Goal: Information Seeking & Learning: Learn about a topic

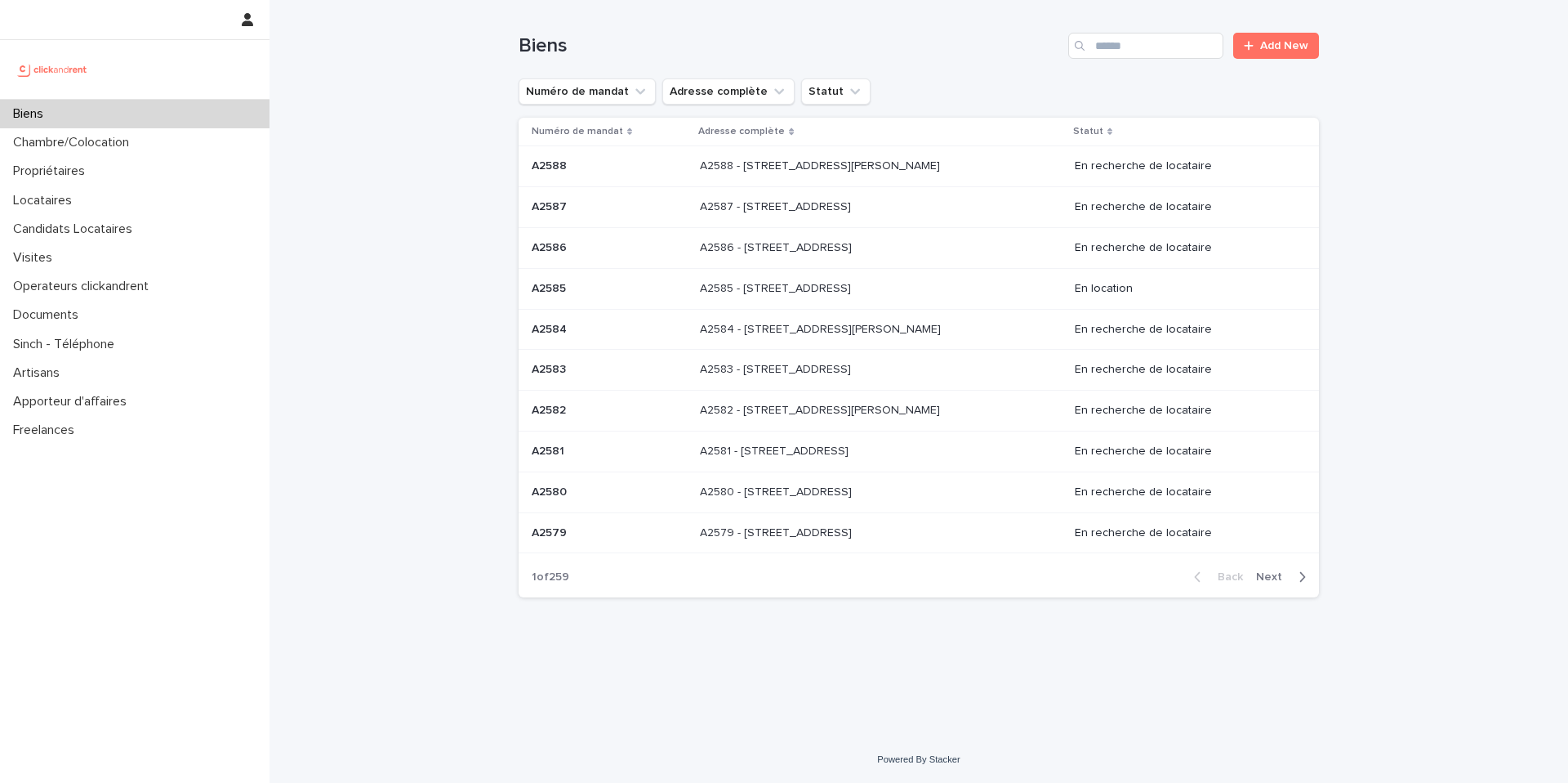
click at [1115, 65] on div "Biens Add New" at bounding box center [919, 39] width 801 height 78
click at [1118, 44] on input "Search" at bounding box center [1146, 46] width 155 height 26
type input "****"
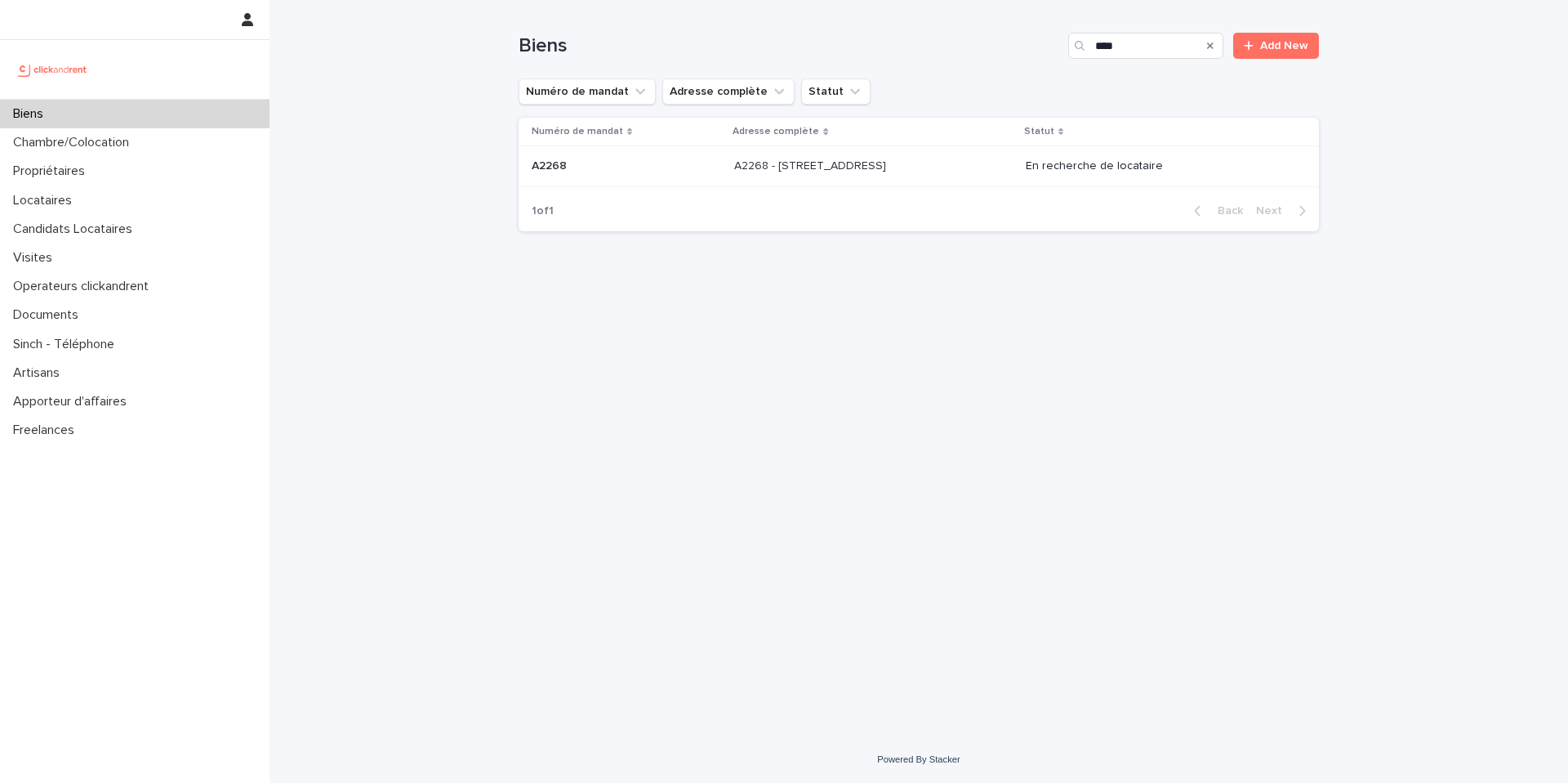
click at [661, 162] on p at bounding box center [627, 166] width 189 height 14
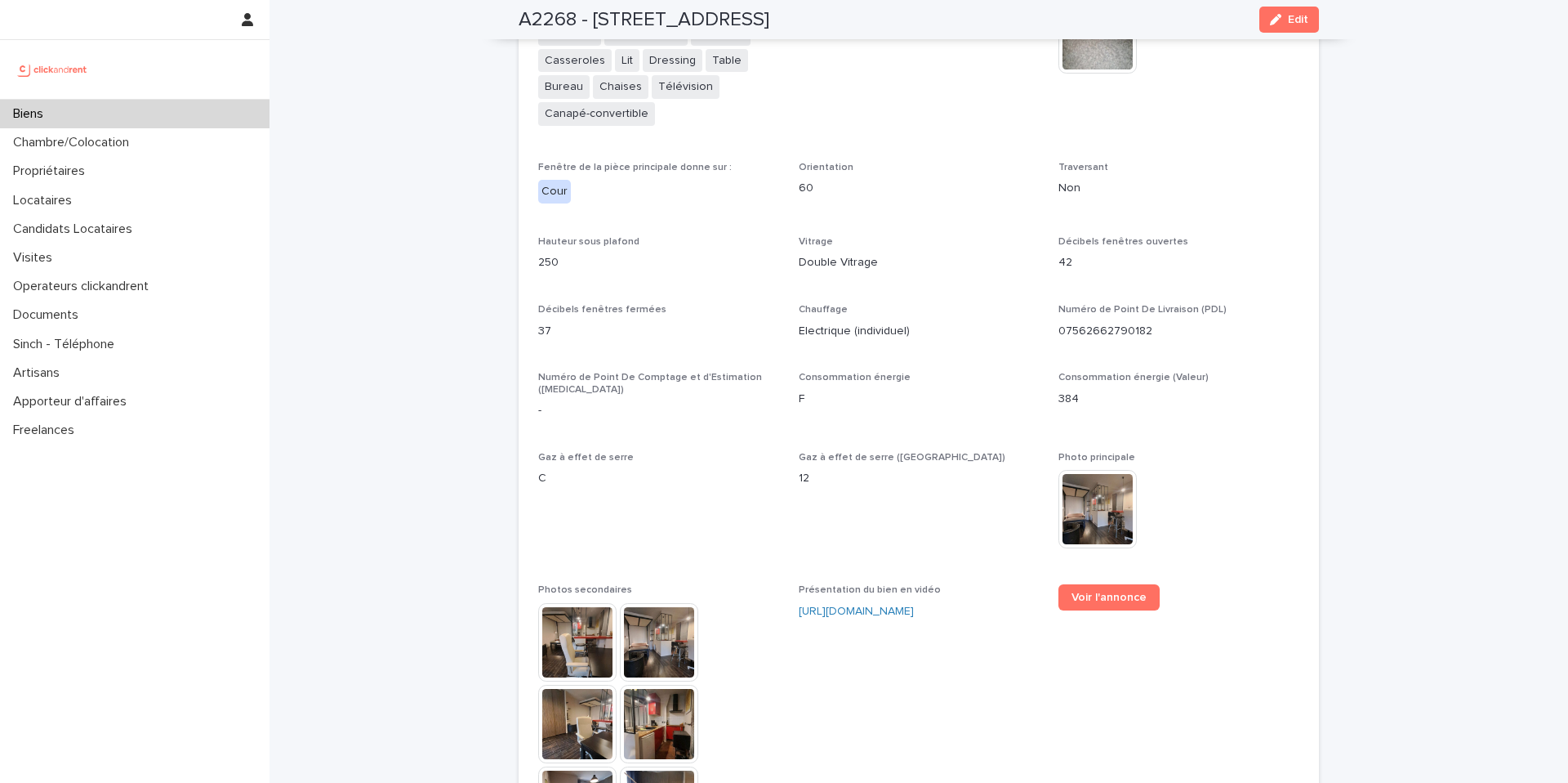
scroll to position [3809, 0]
click at [1090, 590] on span "Voir l'annonce" at bounding box center [1109, 595] width 75 height 11
click at [724, 169] on div "**********" at bounding box center [919, 241] width 761 height 1797
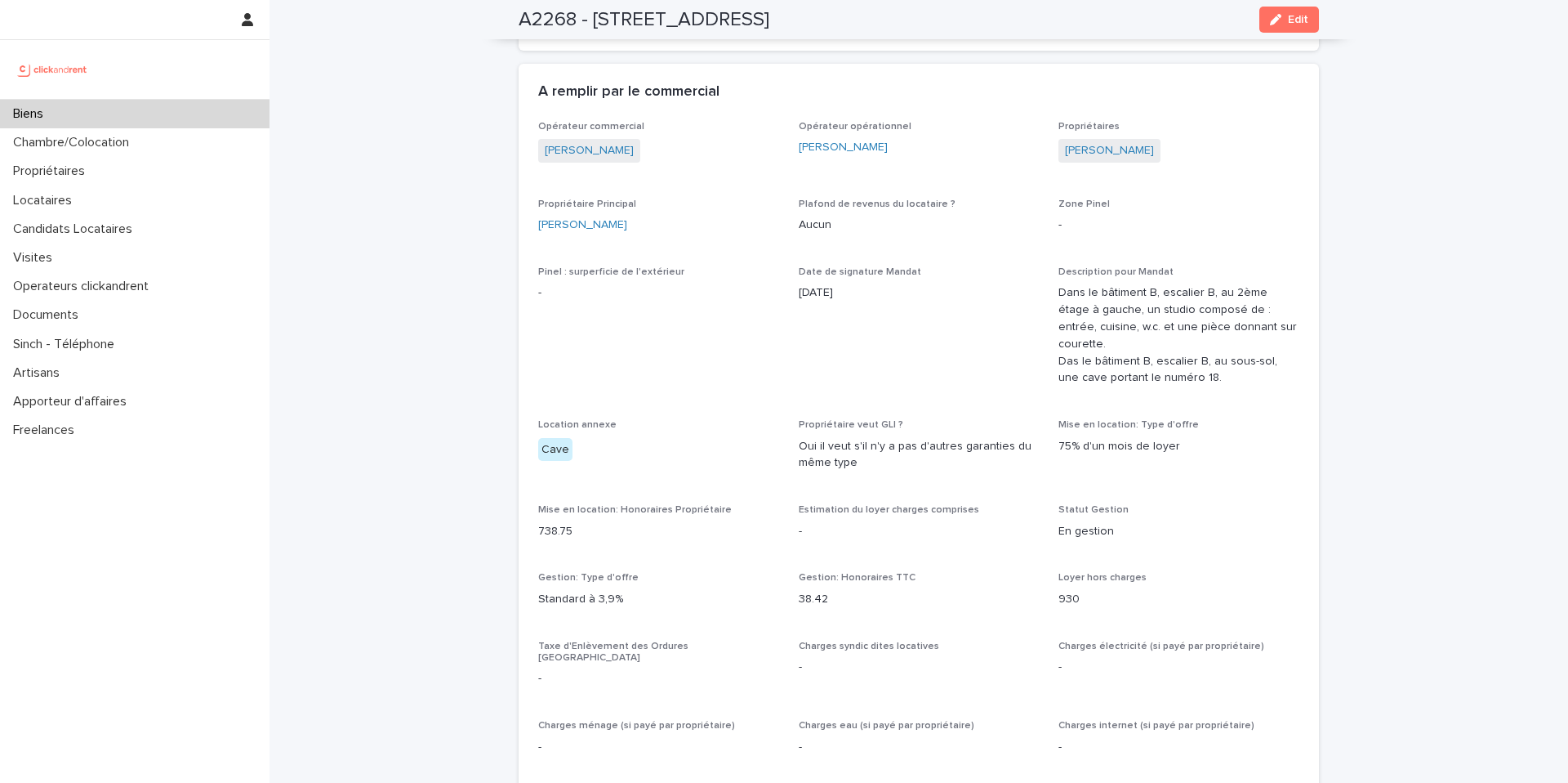
drag, startPoint x: 839, startPoint y: 399, endPoint x: 818, endPoint y: 374, distance: 32.6
click at [819, 375] on div "Opérateur commercial Victor Hecquet Opérateur opérationnel Emmanuel Vieillesse …" at bounding box center [919, 786] width 761 height 1332
click at [817, 374] on div "Opérateur commercial Victor Hecquet Opérateur opérationnel Emmanuel Vieillesse …" at bounding box center [919, 786] width 761 height 1332
drag, startPoint x: 849, startPoint y: 403, endPoint x: 840, endPoint y: 388, distance: 17.5
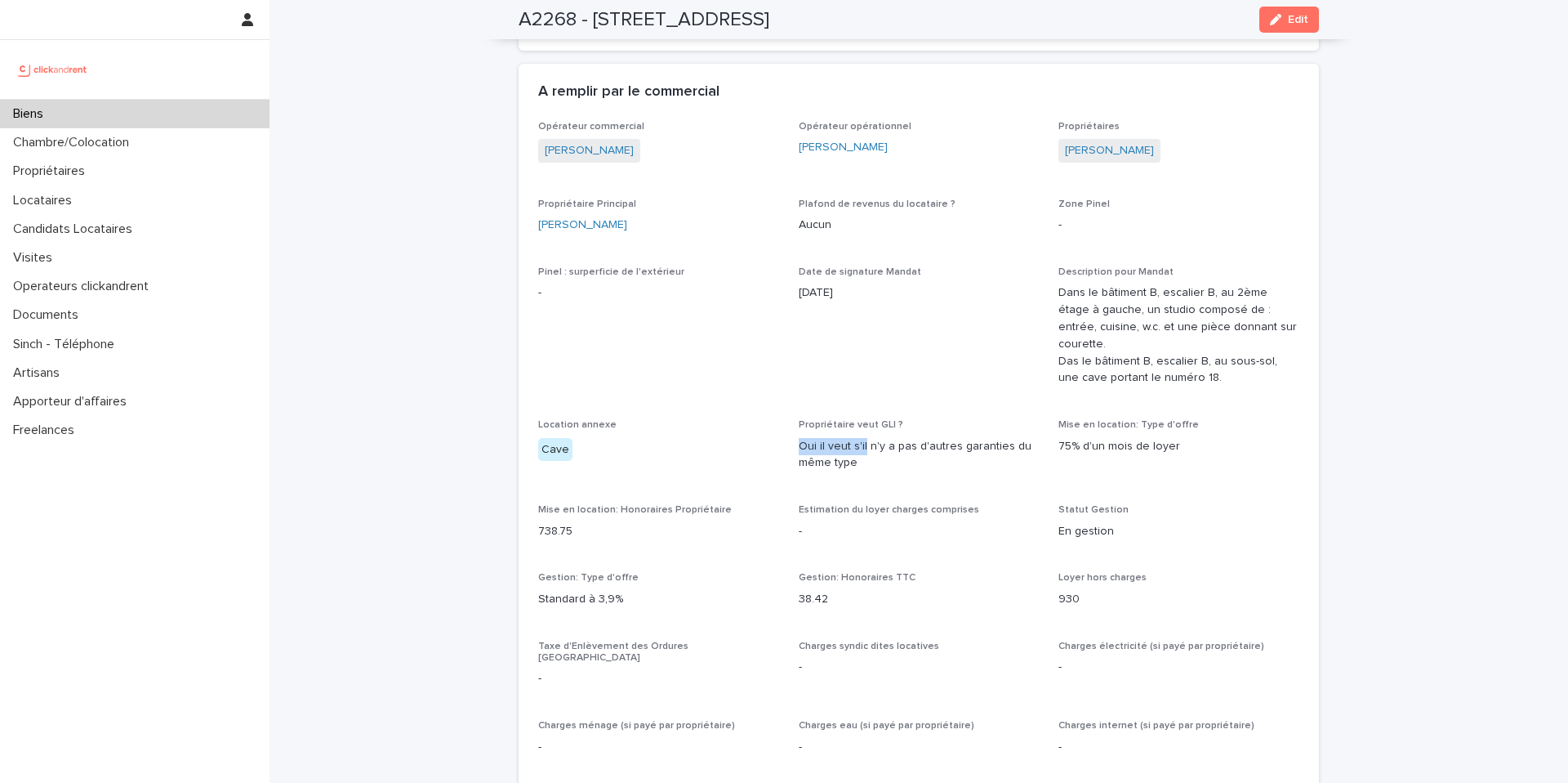
click at [843, 419] on div "Propriétaire veut GLI ? Oui il veut s'il n'y a pas d'autres garanties du même t…" at bounding box center [920, 452] width 241 height 65
click at [840, 420] on span "Propriétaire veut GLI ?" at bounding box center [851, 425] width 104 height 9
drag, startPoint x: 858, startPoint y: 384, endPoint x: 842, endPoint y: 352, distance: 35.8
click at [843, 353] on div "Opérateur commercial Victor Hecquet Opérateur opérationnel Emmanuel Vieillesse …" at bounding box center [919, 786] width 761 height 1332
click at [841, 351] on span "Date de signature Mandat 26/3/2025" at bounding box center [920, 332] width 241 height 134
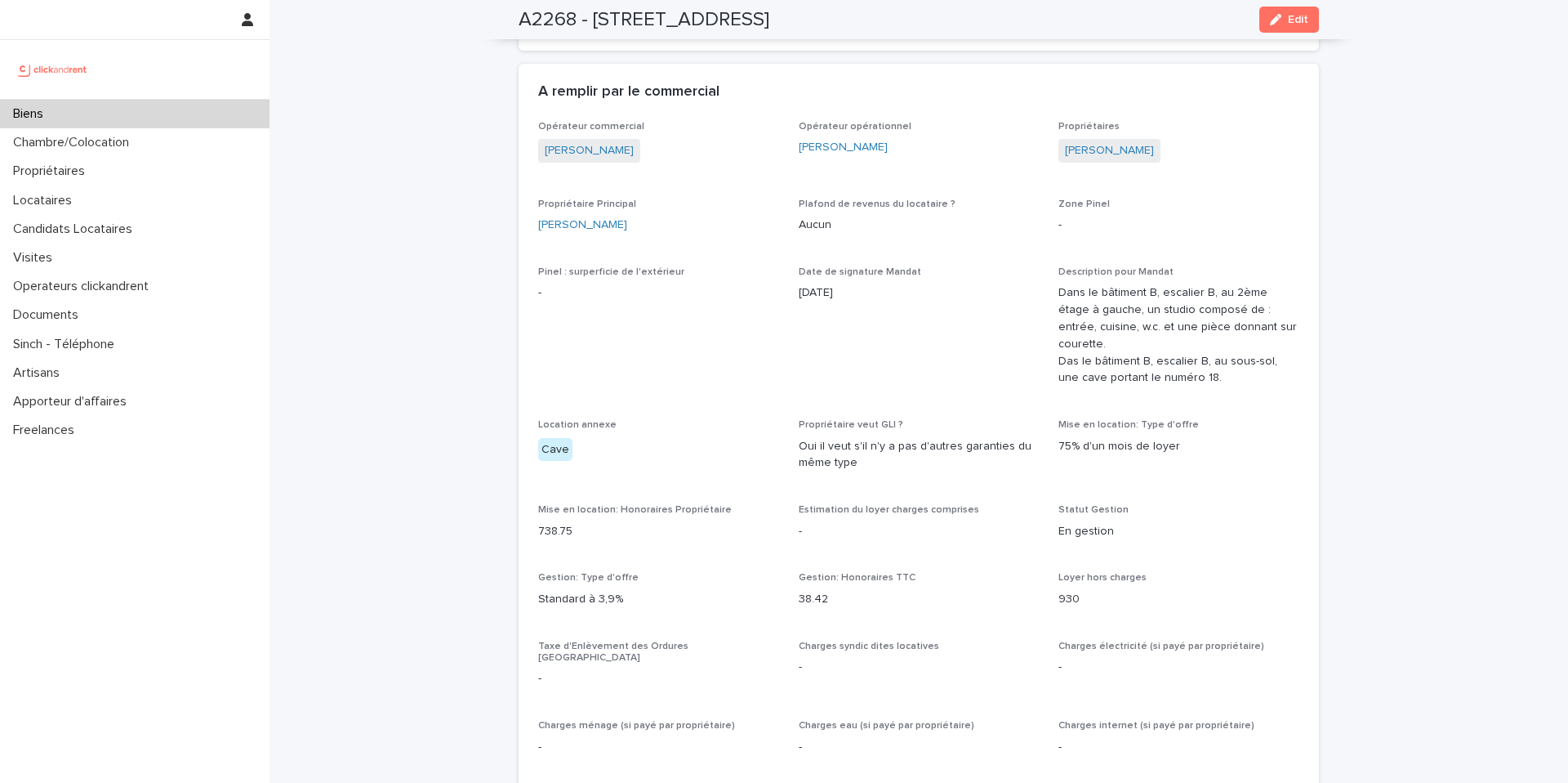
drag, startPoint x: 861, startPoint y: 421, endPoint x: 834, endPoint y: 357, distance: 69.5
click at [834, 359] on div "Opérateur commercial Victor Hecquet Opérateur opérationnel Emmanuel Vieillesse …" at bounding box center [919, 786] width 761 height 1332
click at [834, 357] on span "Date de signature Mandat 26/3/2025" at bounding box center [920, 332] width 241 height 134
drag, startPoint x: 871, startPoint y: 426, endPoint x: 858, endPoint y: 406, distance: 23.9
click at [858, 438] on p "Oui il veut s'il n'y a pas d'autres garanties du même type" at bounding box center [920, 455] width 241 height 34
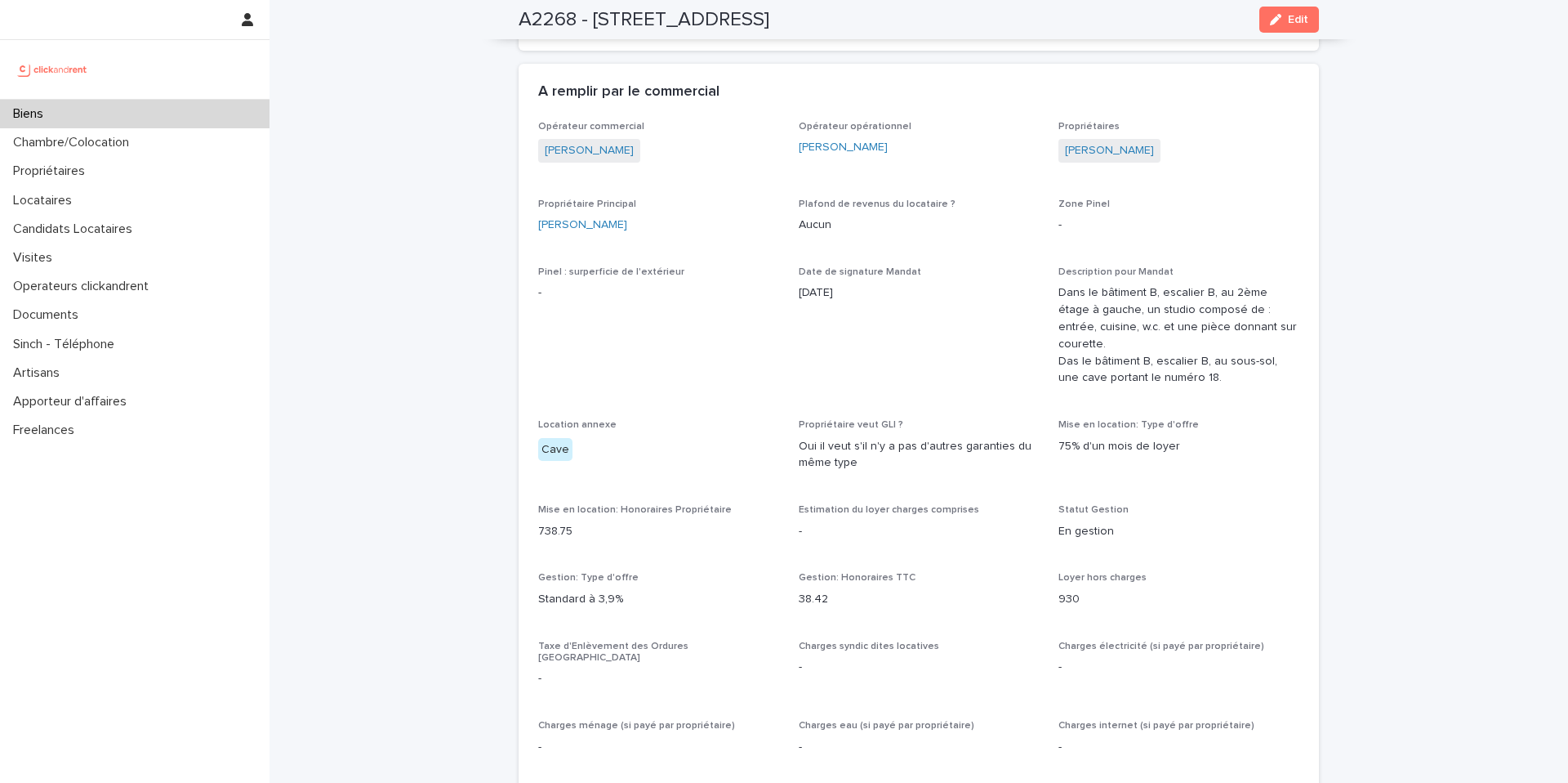
click at [871, 359] on div "Opérateur commercial Victor Hecquet Opérateur opérationnel Emmanuel Vieillesse …" at bounding box center [919, 786] width 761 height 1332
click at [189, 100] on div "Biens" at bounding box center [134, 114] width 270 height 28
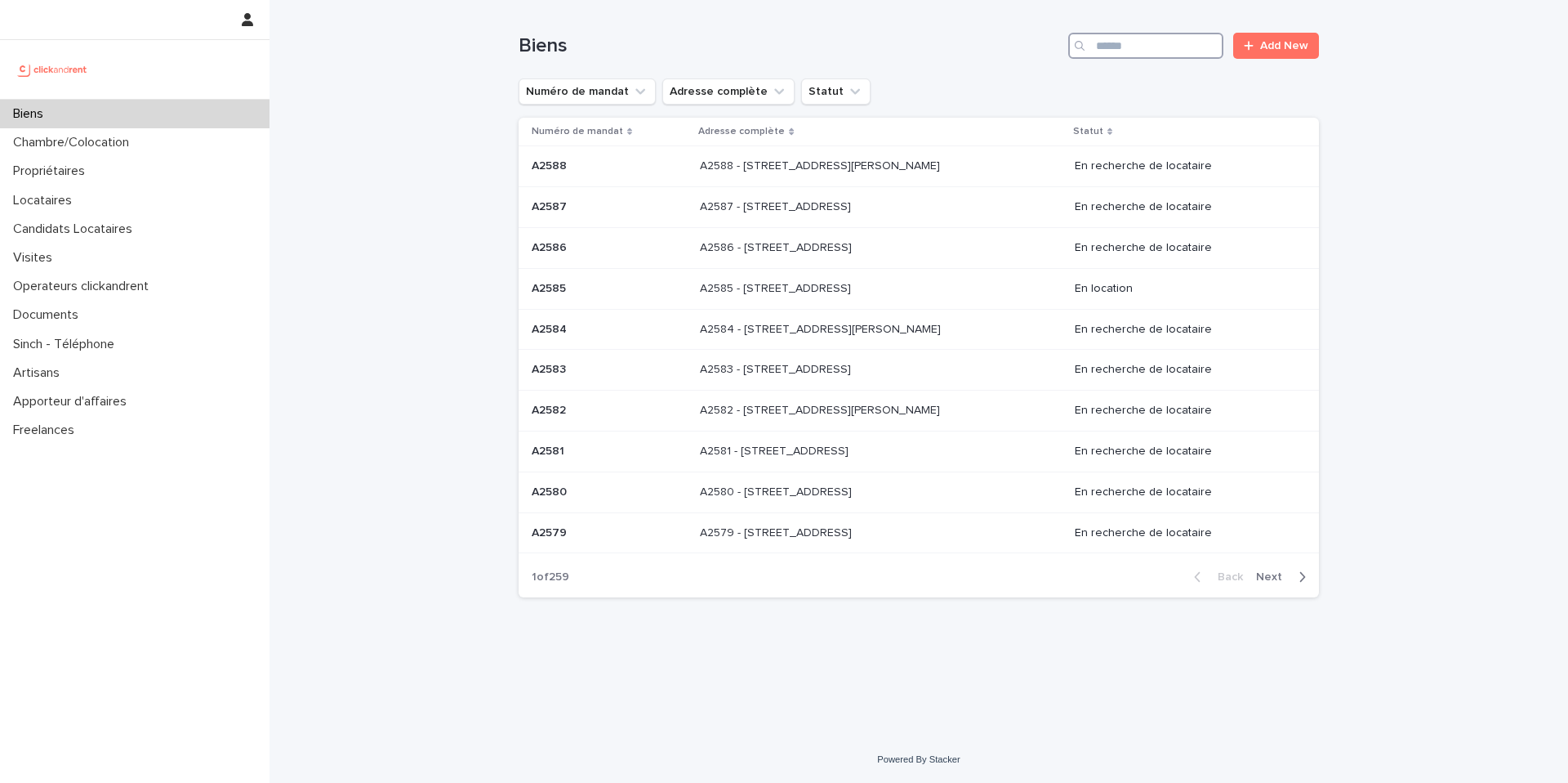
click at [1154, 49] on input "Search" at bounding box center [1146, 46] width 155 height 26
type input "****"
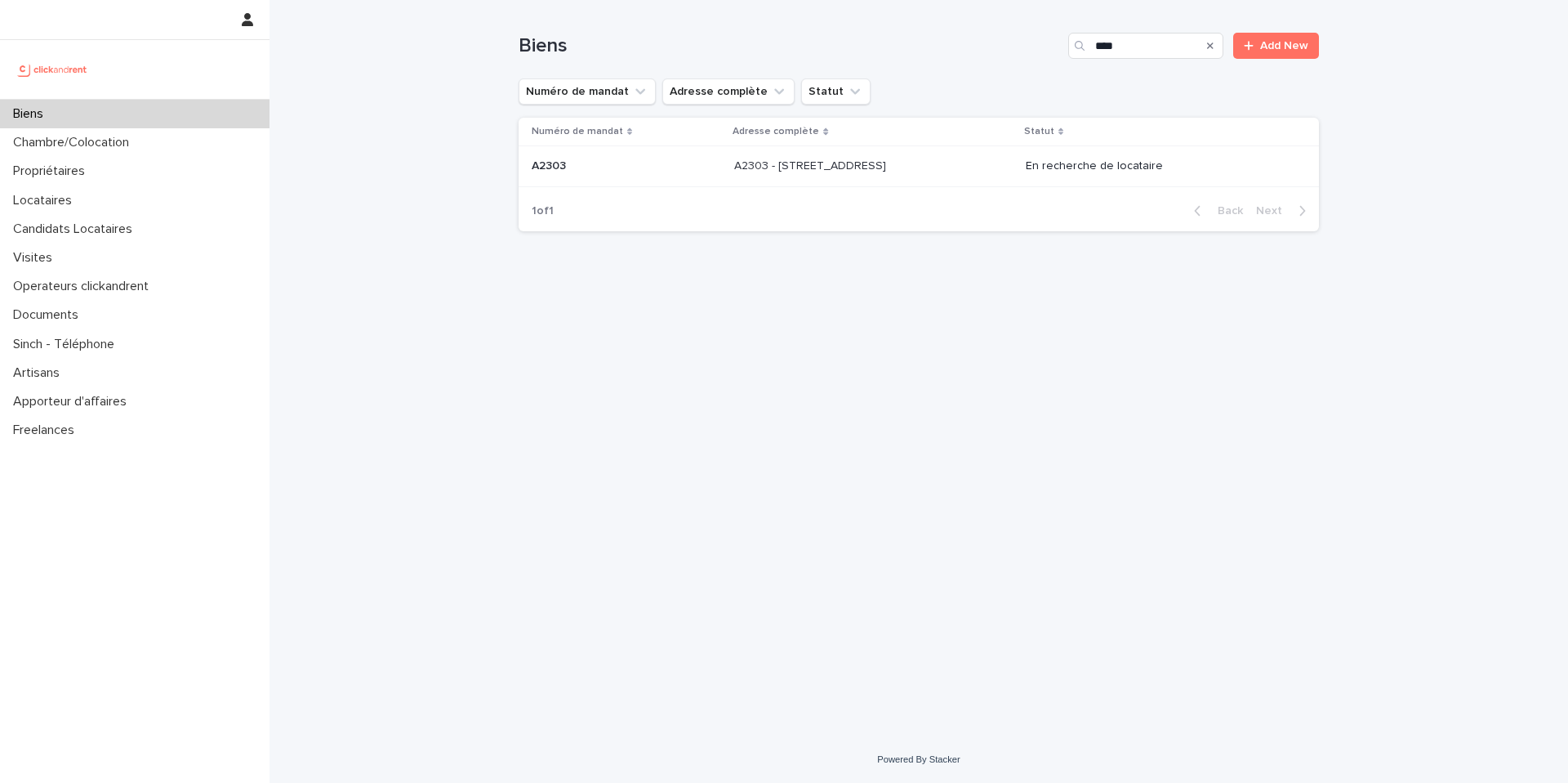
click at [810, 178] on div "A2303 - 49 rue de la Tranchée, Montreuil 93100 A2303 - 49 rue de la Tranchée, M…" at bounding box center [873, 165] width 278 height 27
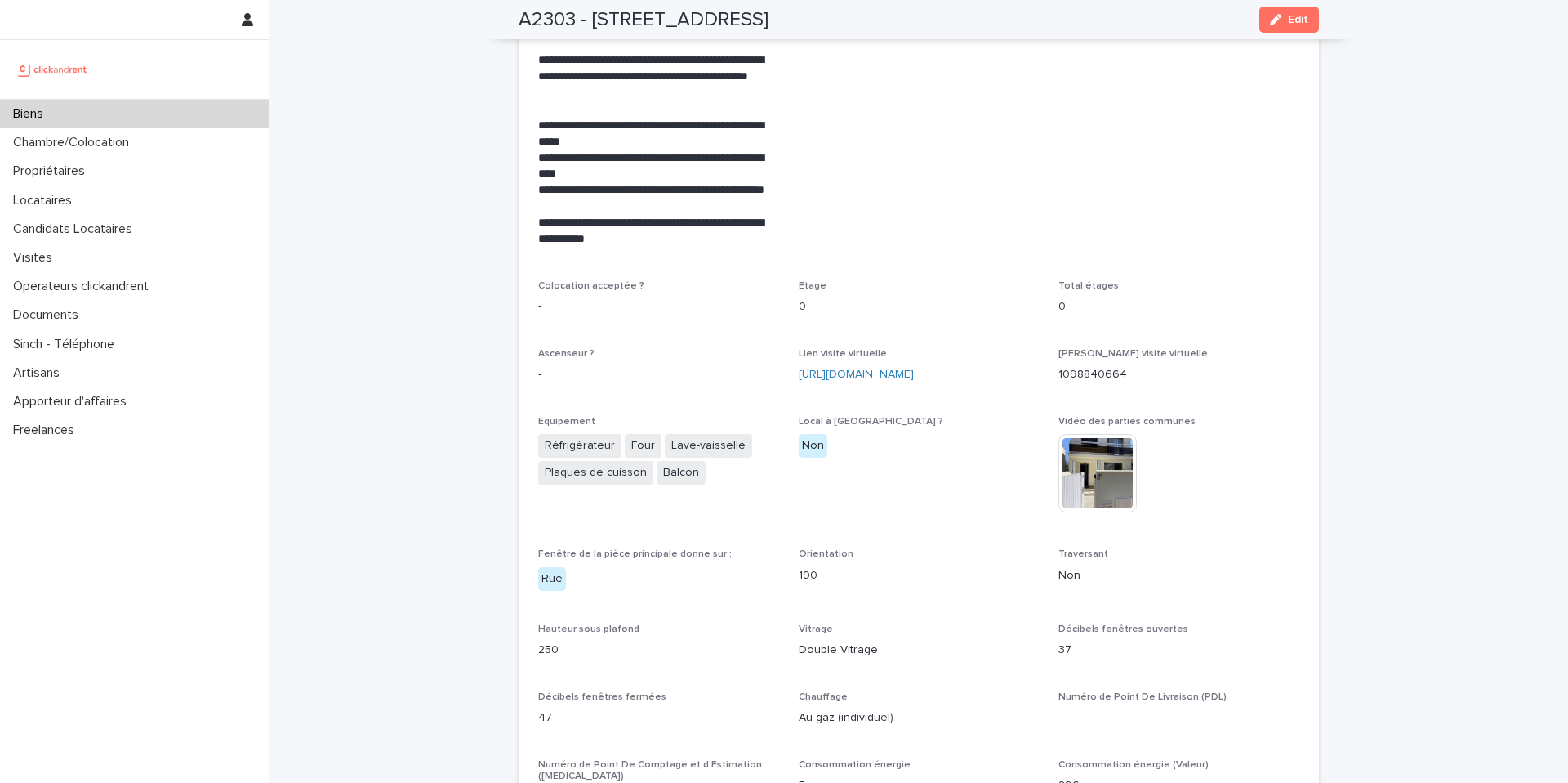
scroll to position [3533, 0]
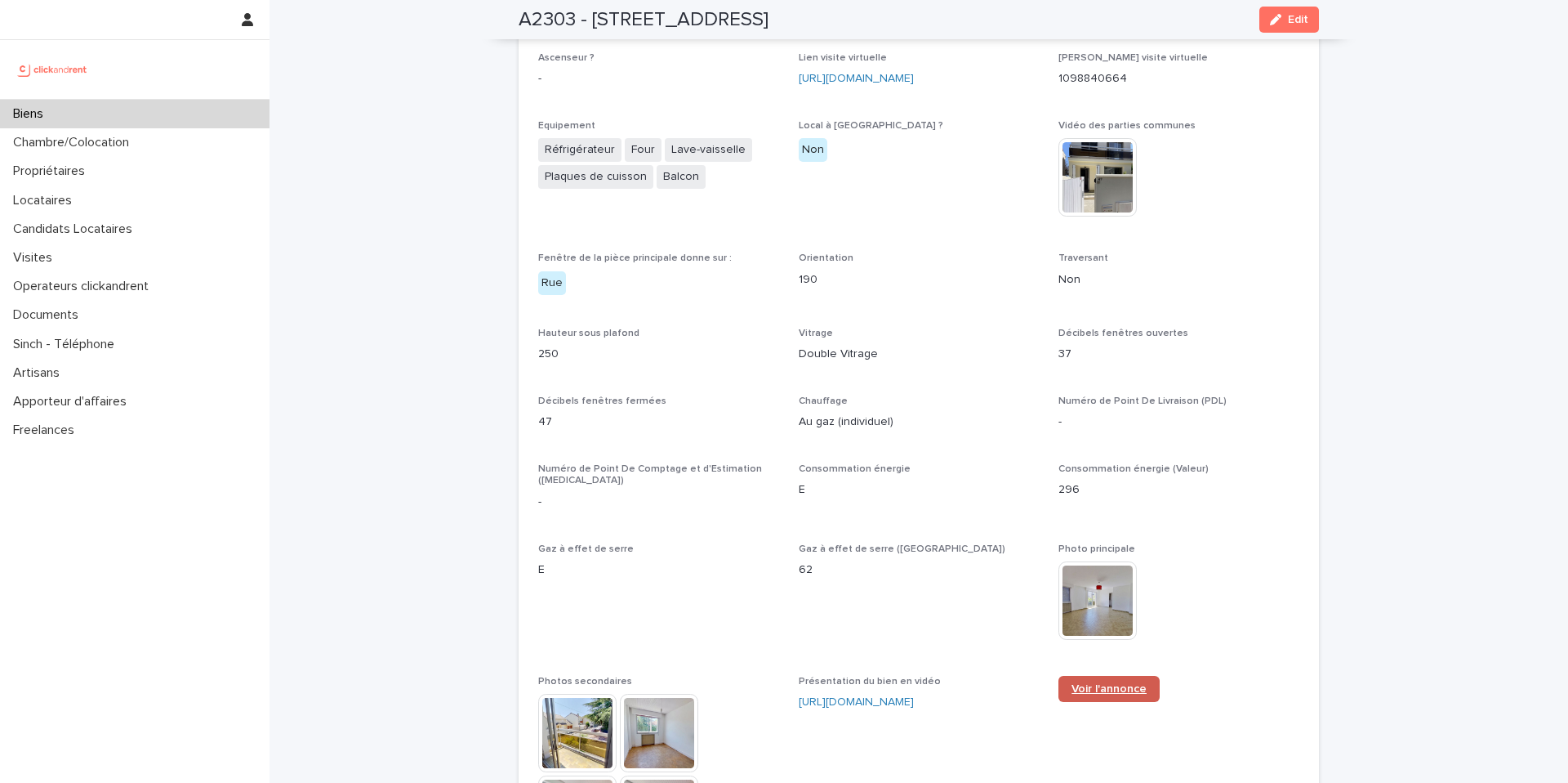
click at [1099, 683] on span "Voir l'annonce" at bounding box center [1109, 688] width 75 height 11
drag, startPoint x: 426, startPoint y: 47, endPoint x: 439, endPoint y: 5, distance: 44.0
click at [427, 47] on div "Loading... Saving… Loading... Saving… A2303 - 49 rue de la Tranchée, Montreuil …" at bounding box center [919, 308] width 1298 height 7683
click at [538, 177] on span "Equipement Réfrigérateur Four Lave-vaisselle Plaques de cuisson Balcon" at bounding box center [659, 176] width 241 height 113
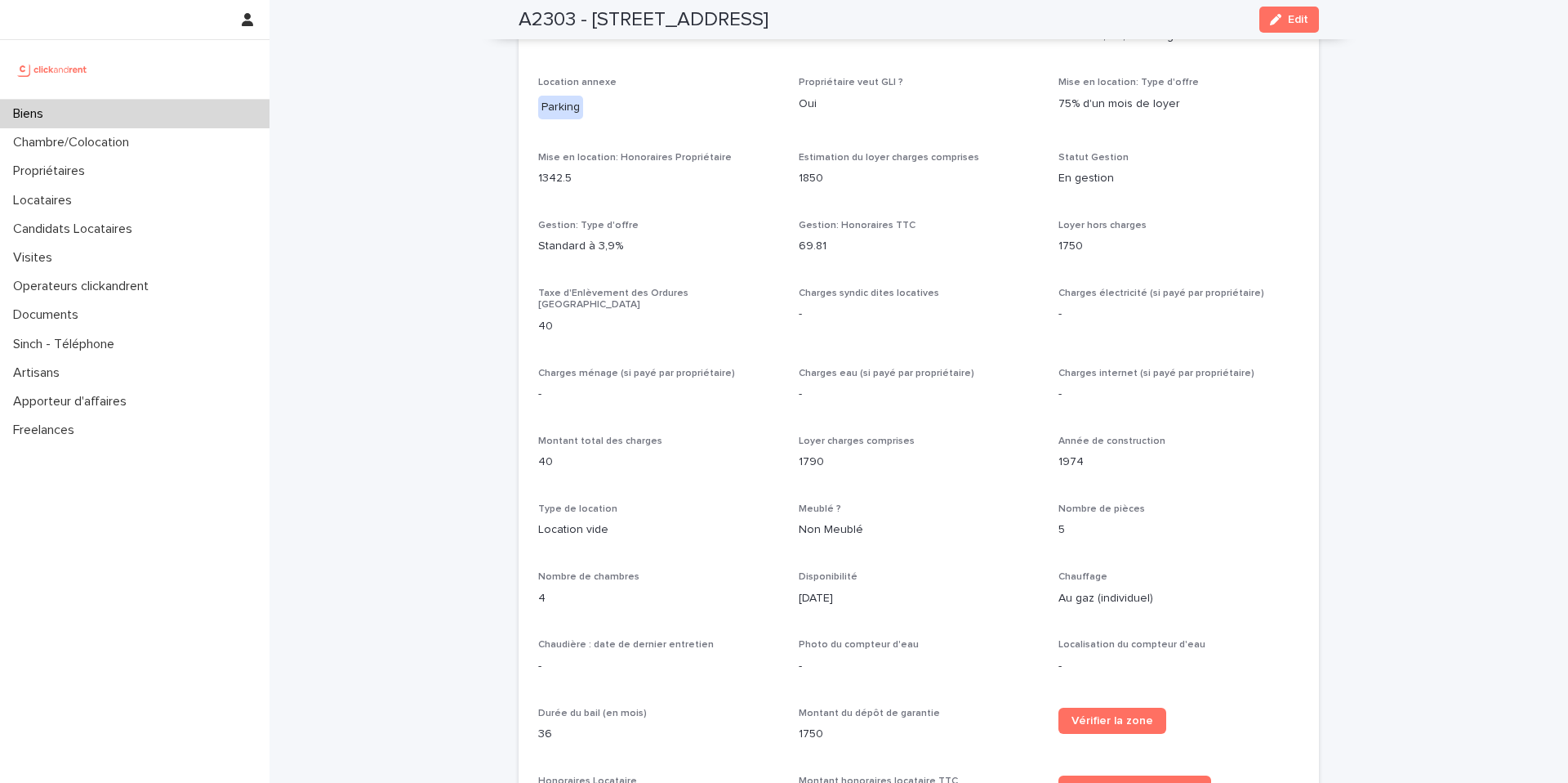
scroll to position [1272, 0]
drag, startPoint x: 536, startPoint y: 438, endPoint x: 509, endPoint y: 422, distance: 31.4
drag, startPoint x: 546, startPoint y: 436, endPoint x: 497, endPoint y: 420, distance: 51.5
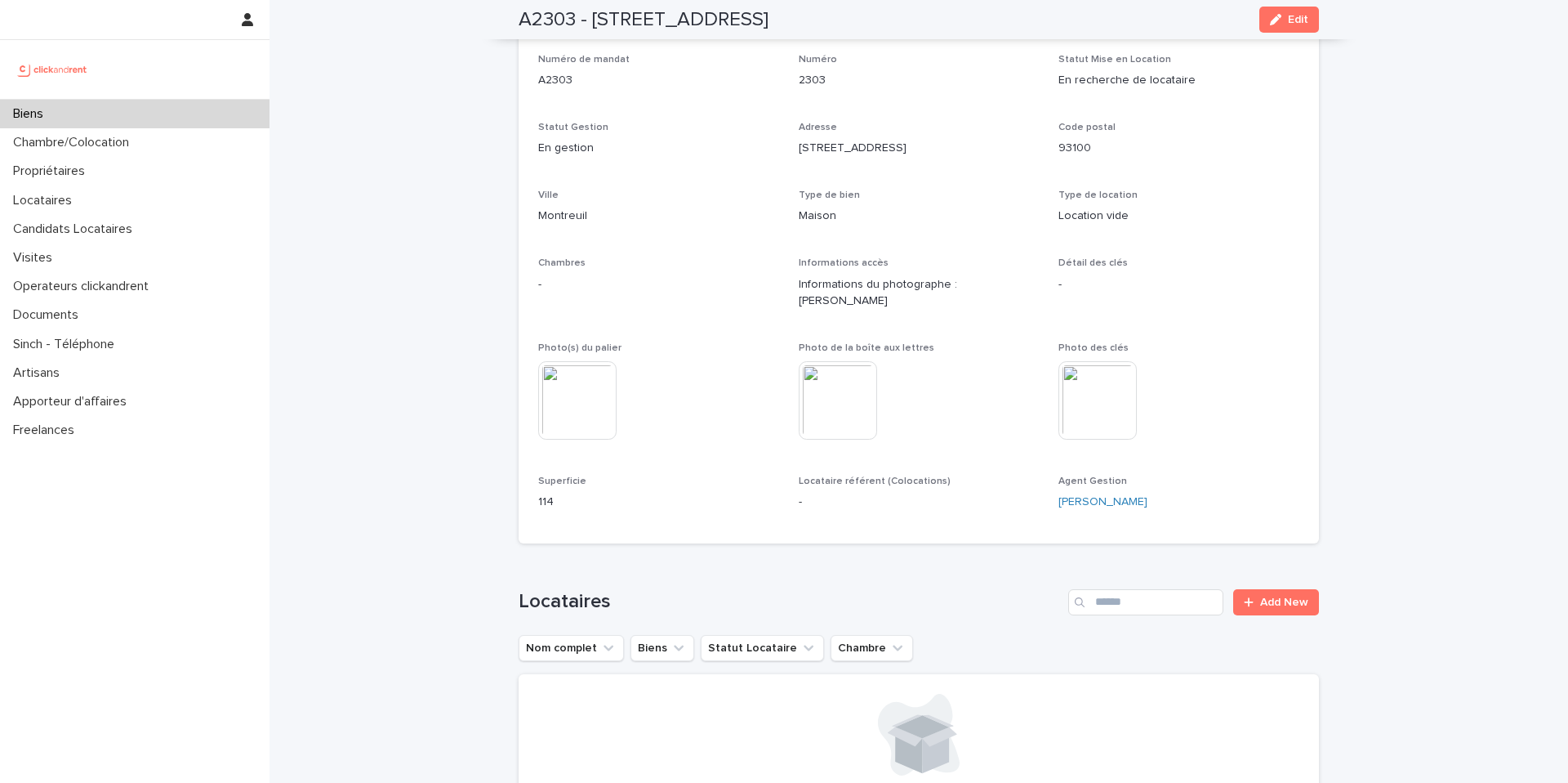
scroll to position [0, 0]
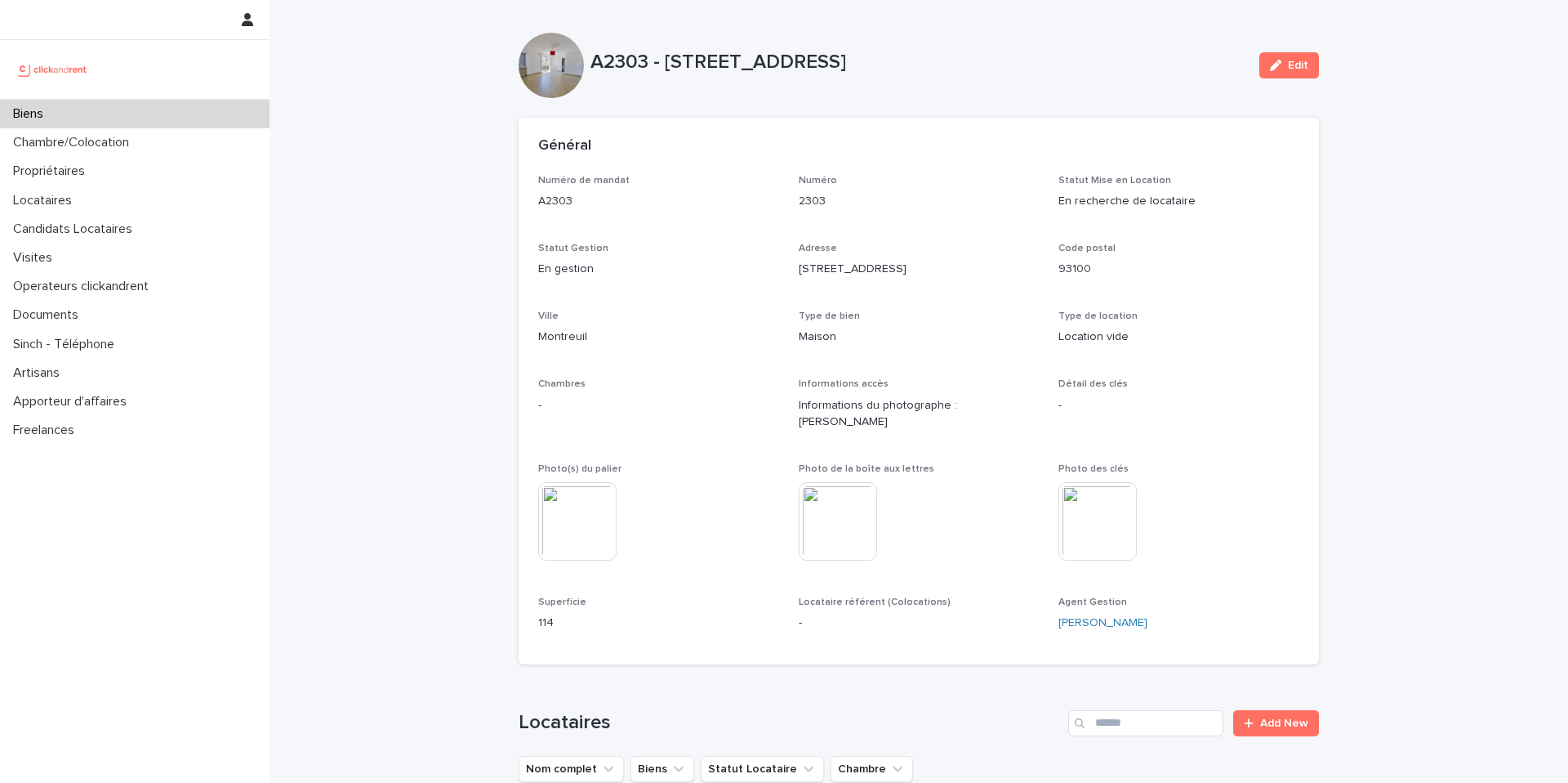
click at [228, 115] on div "Biens" at bounding box center [134, 114] width 270 height 28
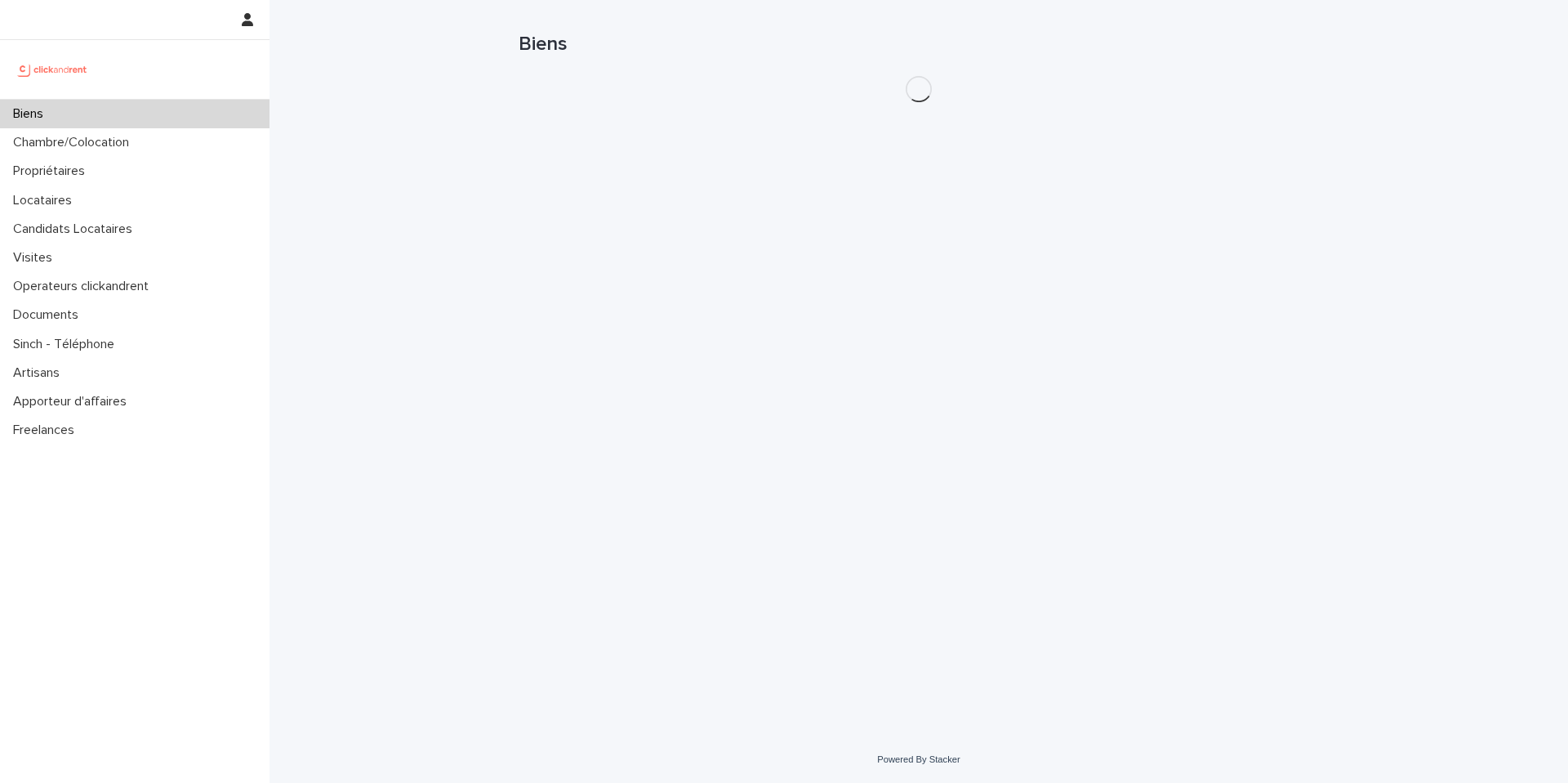
click at [412, 110] on div "Loading... Saving… Loading... Saving… Biens" at bounding box center [919, 368] width 1298 height 736
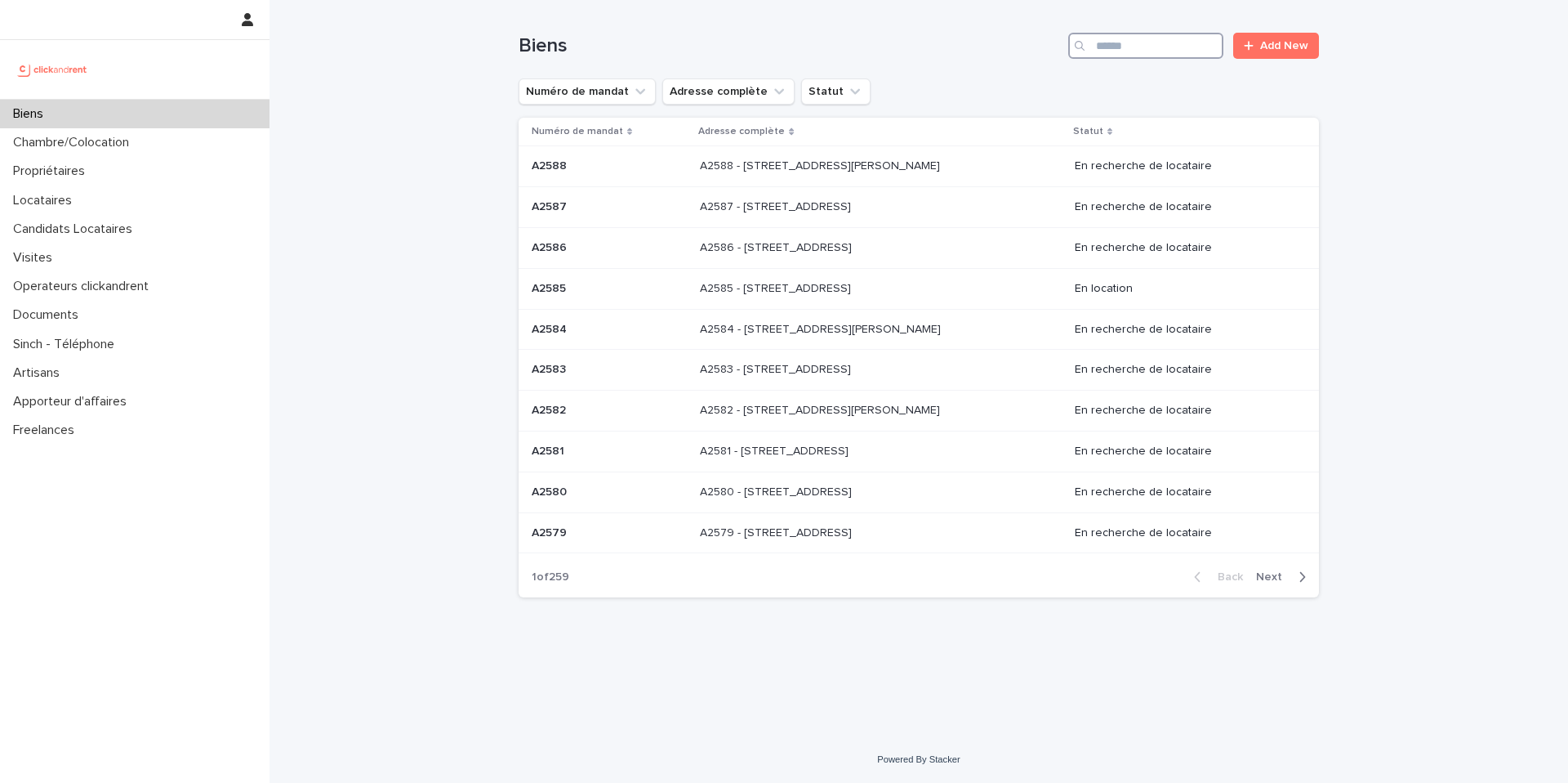
click at [1127, 53] on input "Search" at bounding box center [1146, 46] width 155 height 26
click at [1124, 47] on input "Search" at bounding box center [1146, 46] width 155 height 26
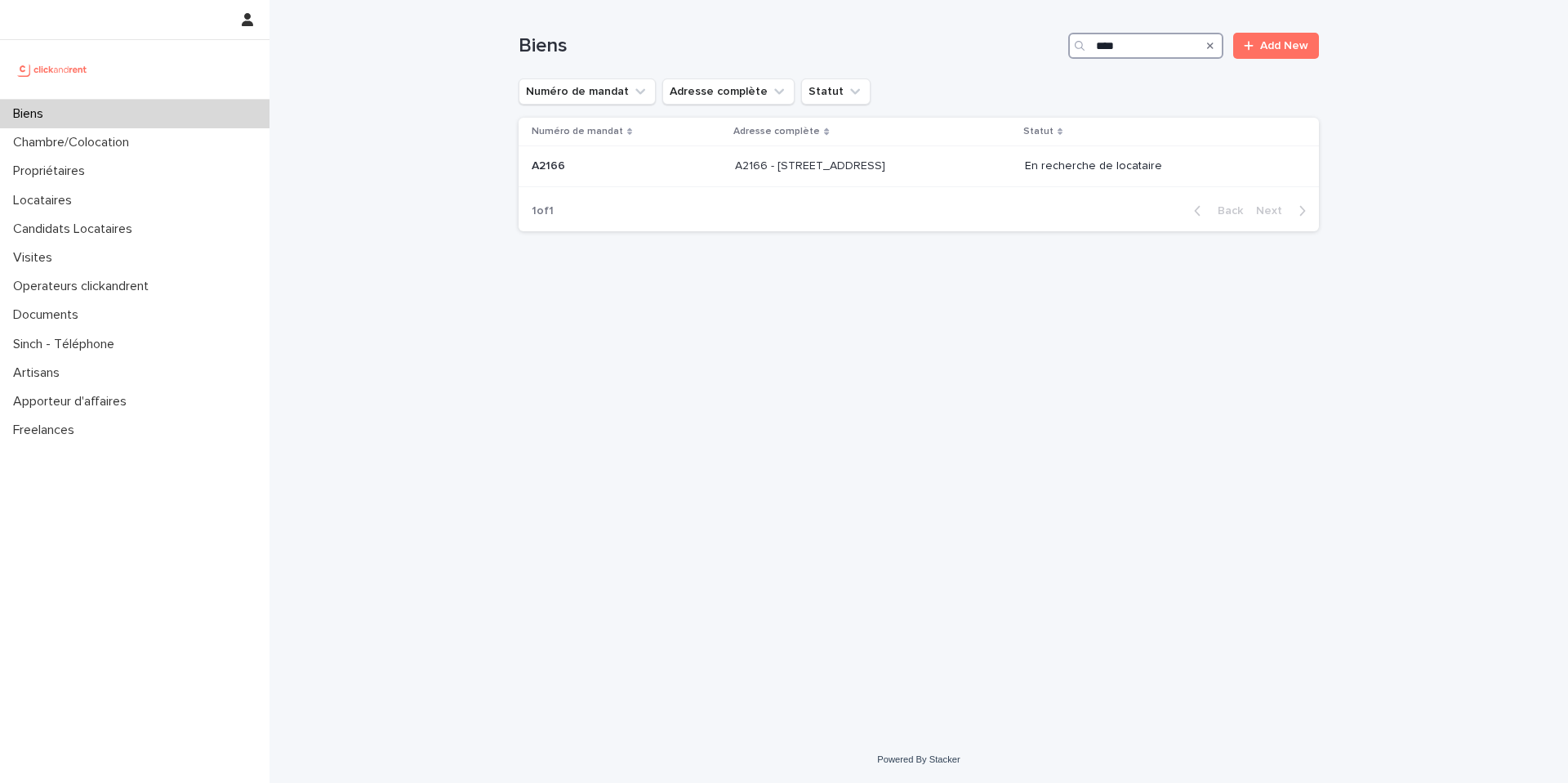
type input "****"
click at [691, 166] on p at bounding box center [627, 166] width 190 height 14
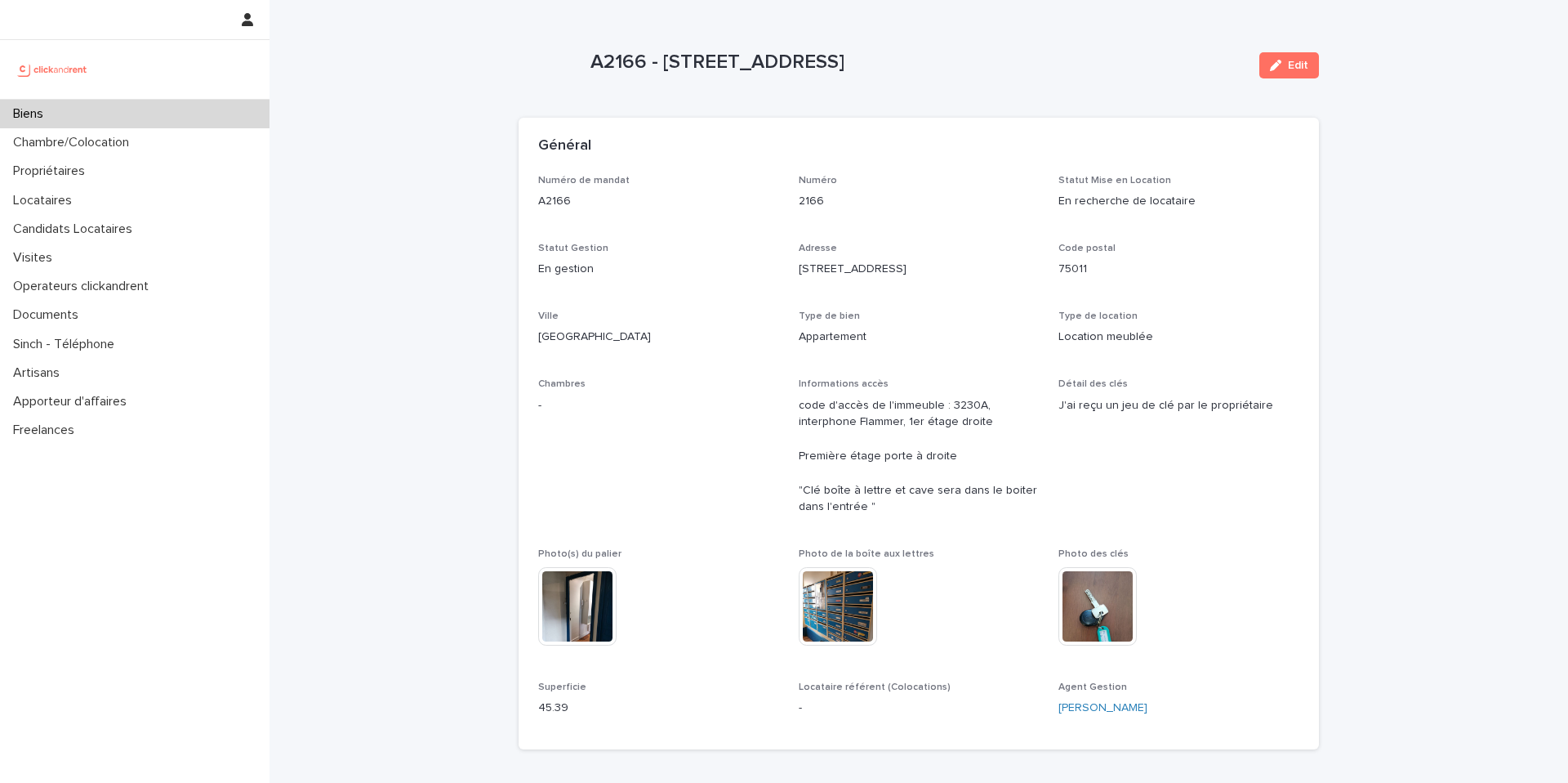
click at [647, 142] on div "Général" at bounding box center [915, 146] width 755 height 18
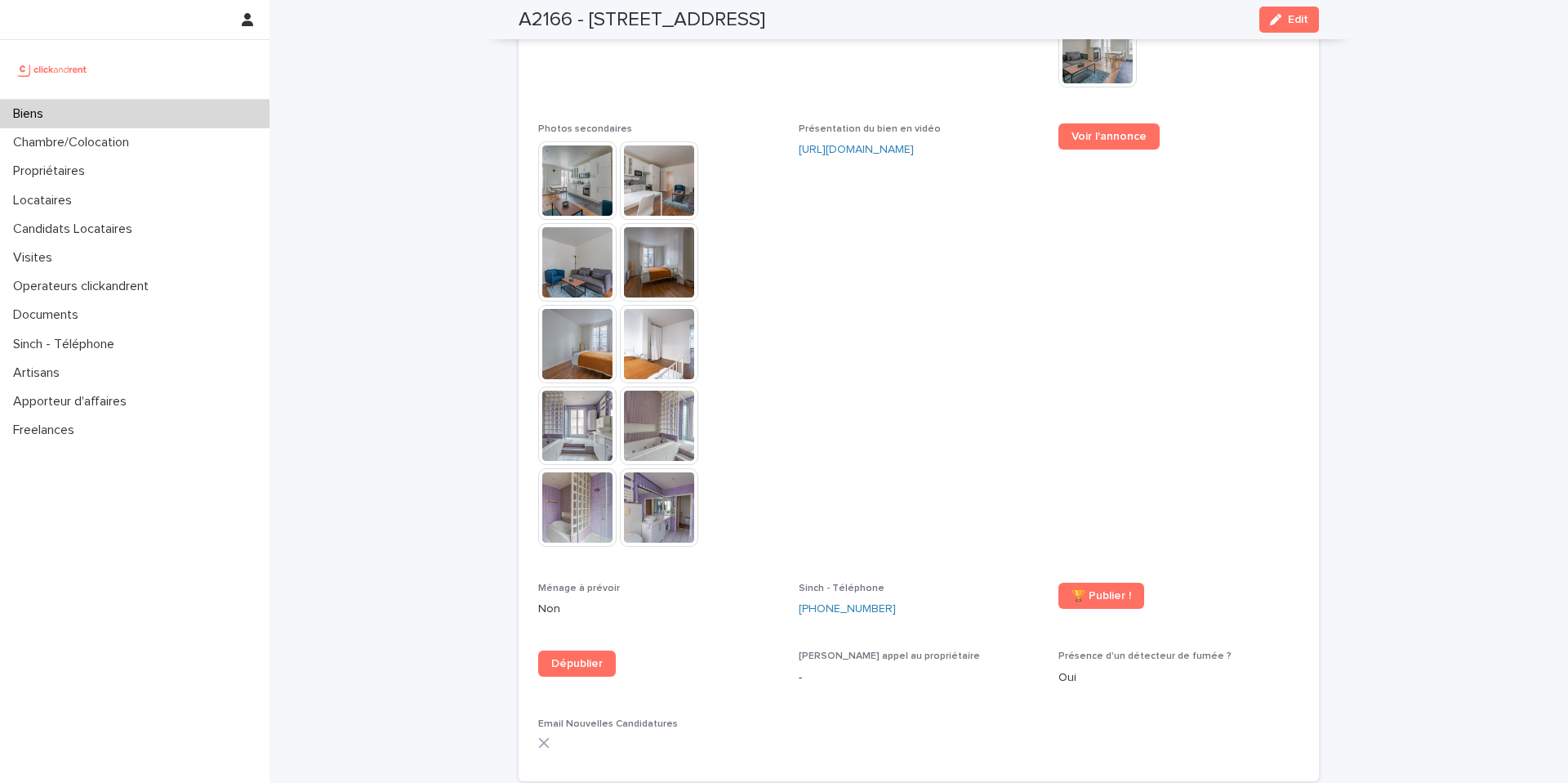
scroll to position [4223, 0]
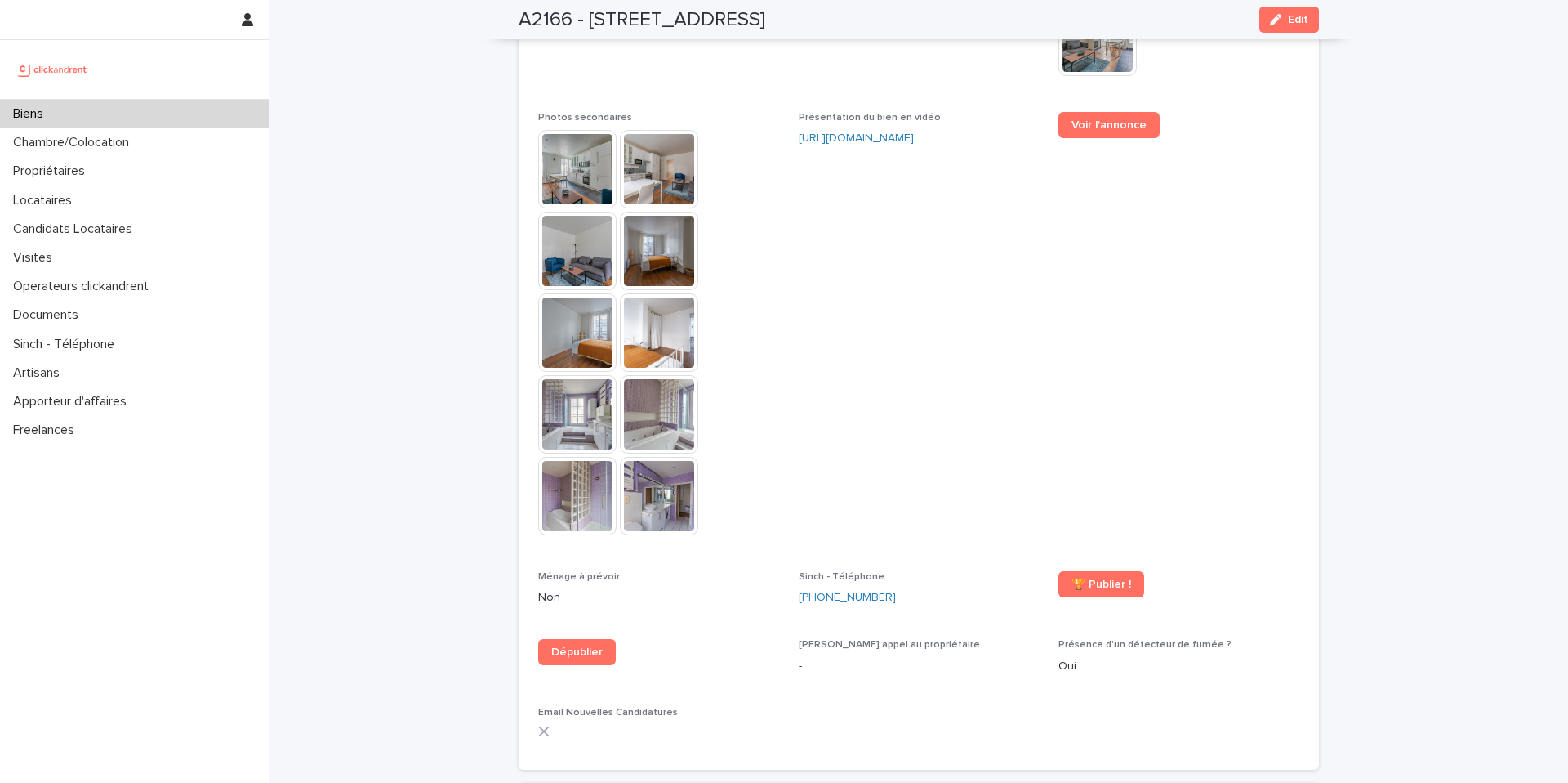
click at [1077, 112] on div "Voir l'annonce" at bounding box center [1179, 132] width 241 height 40
click at [1073, 120] on span "Voir l'annonce" at bounding box center [1109, 125] width 75 height 11
click at [70, 113] on div "Biens" at bounding box center [134, 114] width 270 height 28
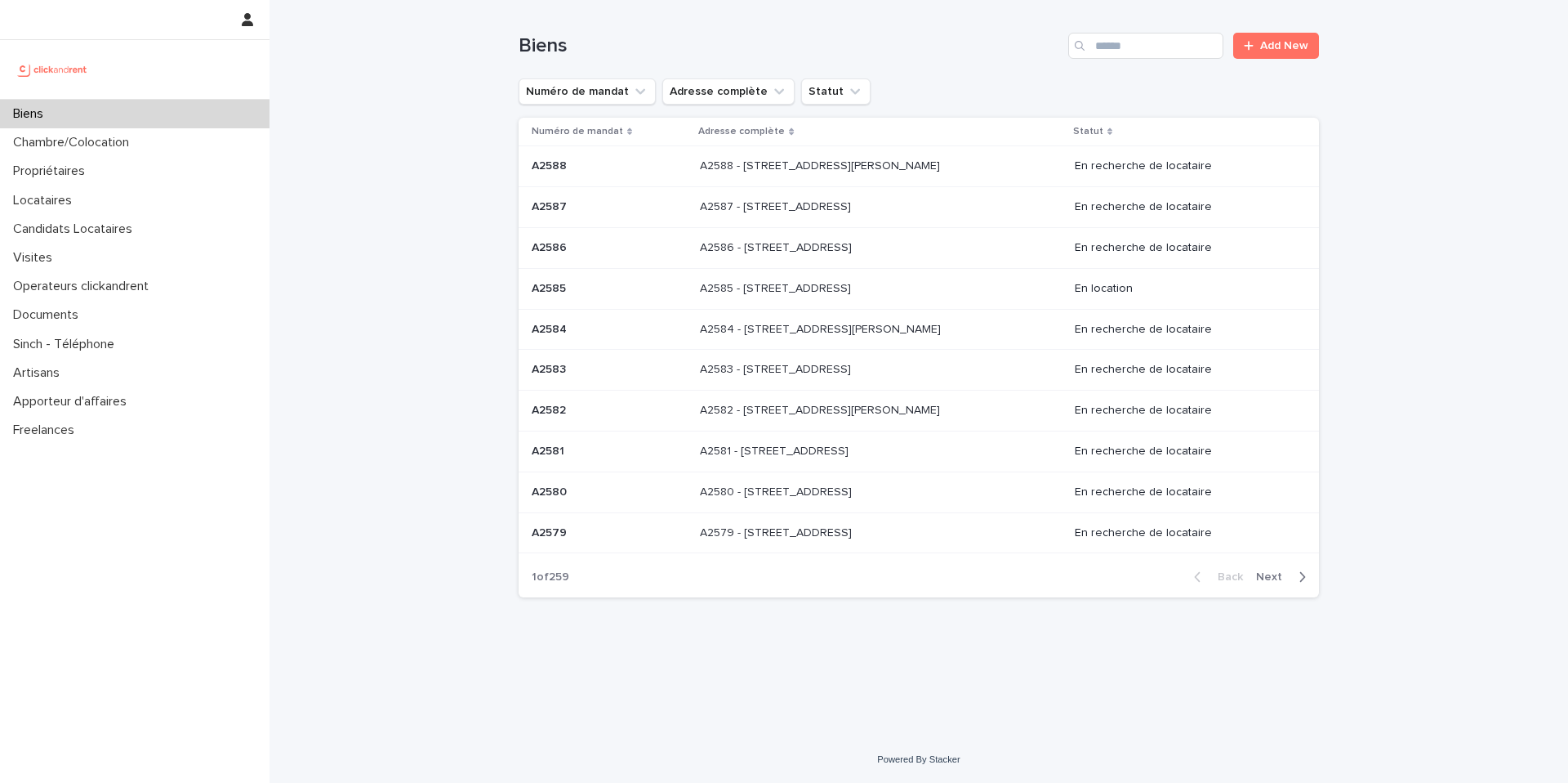
click at [451, 160] on div "Loading... Saving… Loading... Saving… Biens Add New Numéro de mandat Adresse co…" at bounding box center [919, 368] width 1298 height 736
drag, startPoint x: 1194, startPoint y: 36, endPoint x: 1179, endPoint y: 55, distance: 24.2
click at [1194, 37] on input "Search" at bounding box center [1146, 46] width 155 height 26
type input "****"
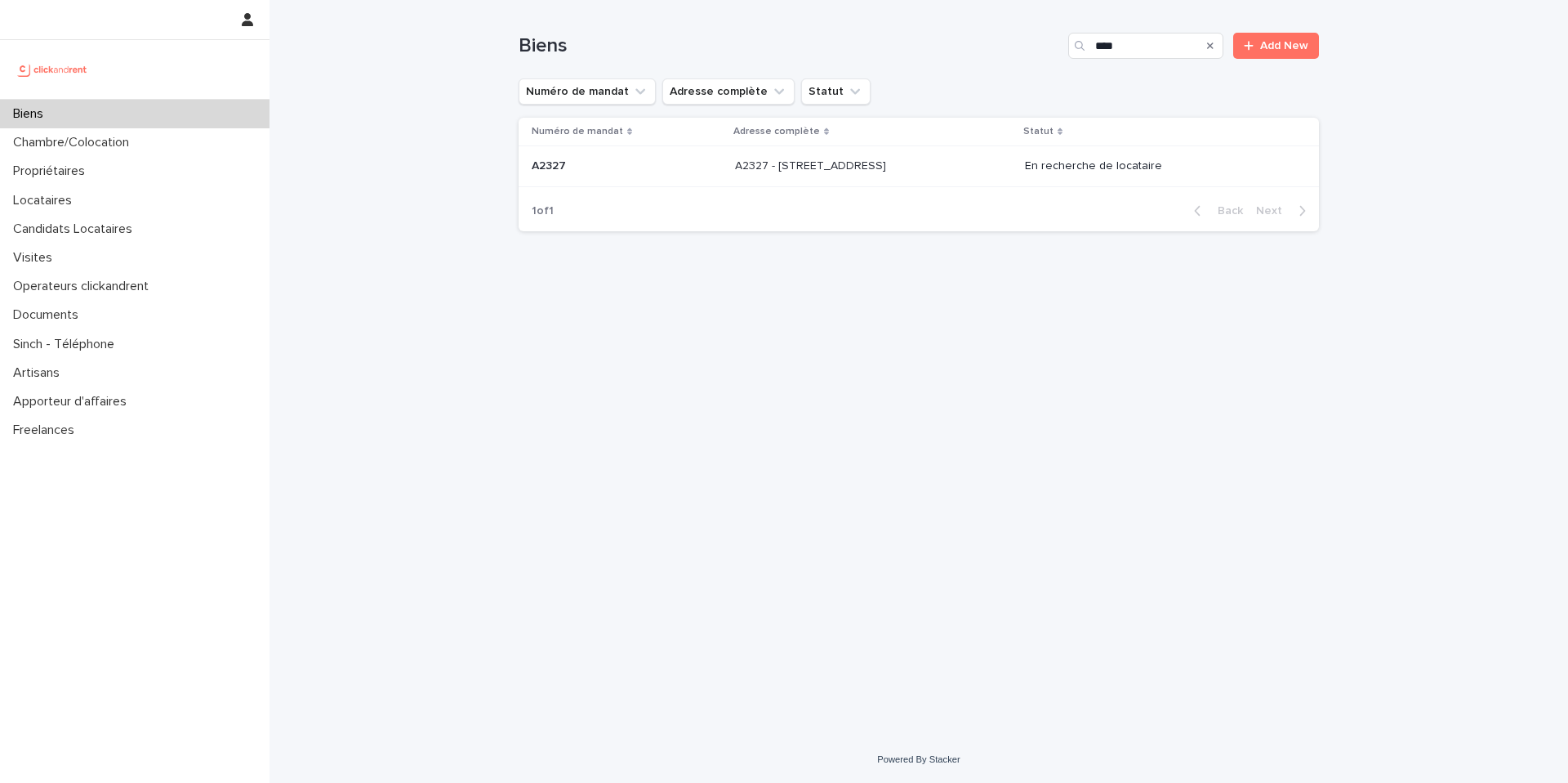
click at [983, 158] on div "A2327 - 5 Rue de la Roche, Rueil-Malmaison 92500 A2327 - 5 Rue de la Roche, Rue…" at bounding box center [874, 165] width 277 height 27
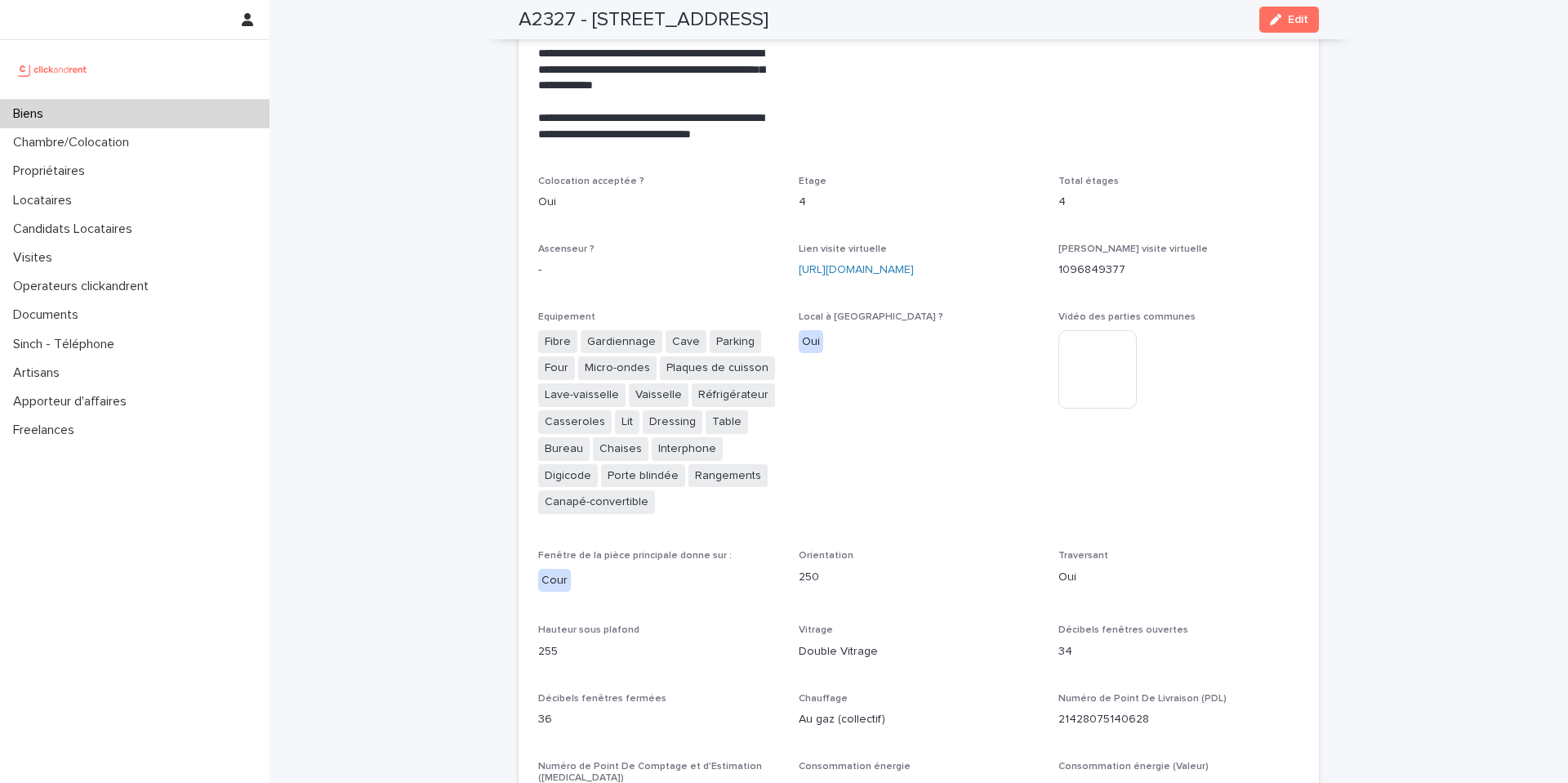
scroll to position [3982, 0]
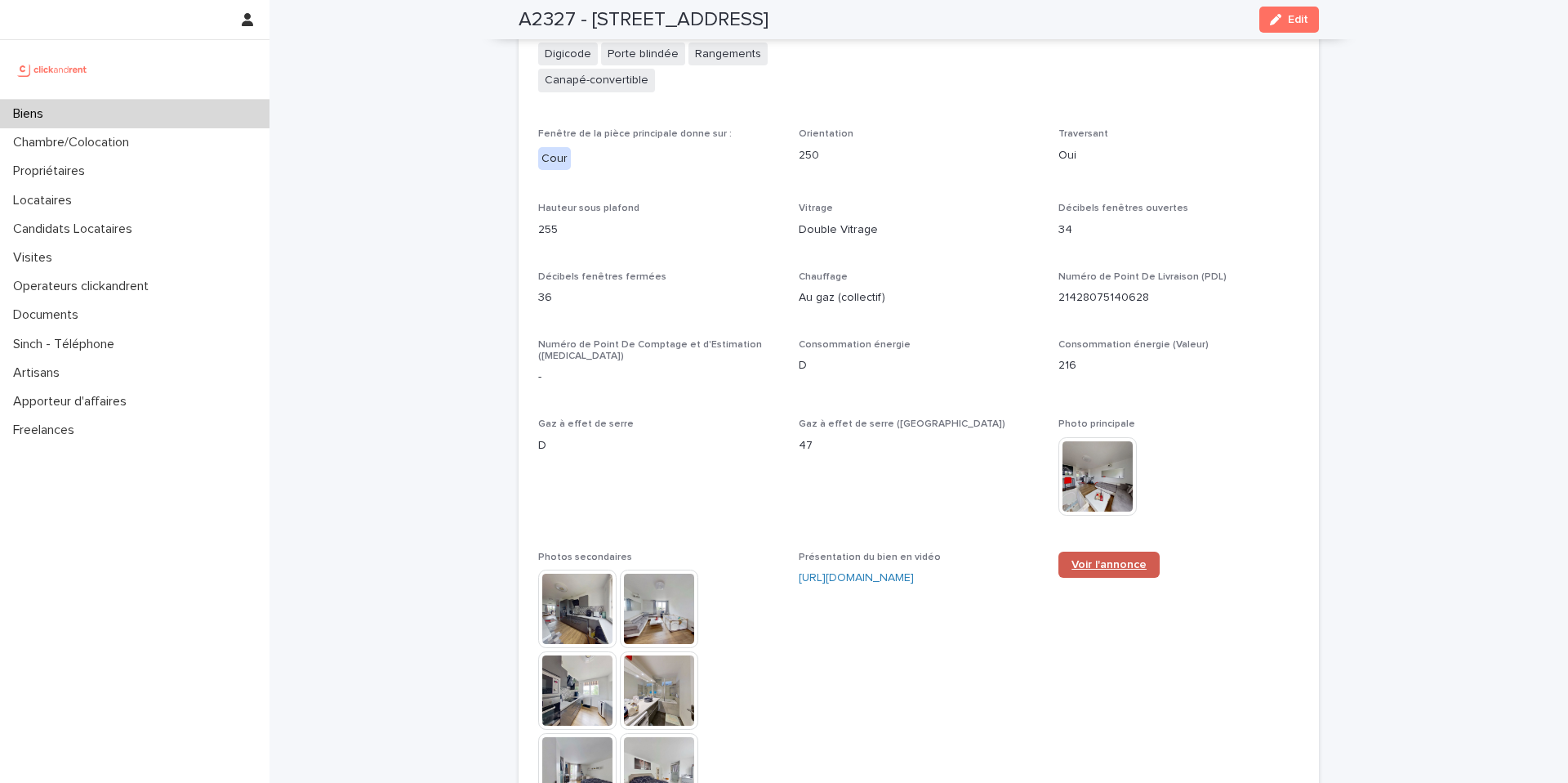
click at [1094, 559] on span "Voir l'annonce" at bounding box center [1109, 564] width 75 height 11
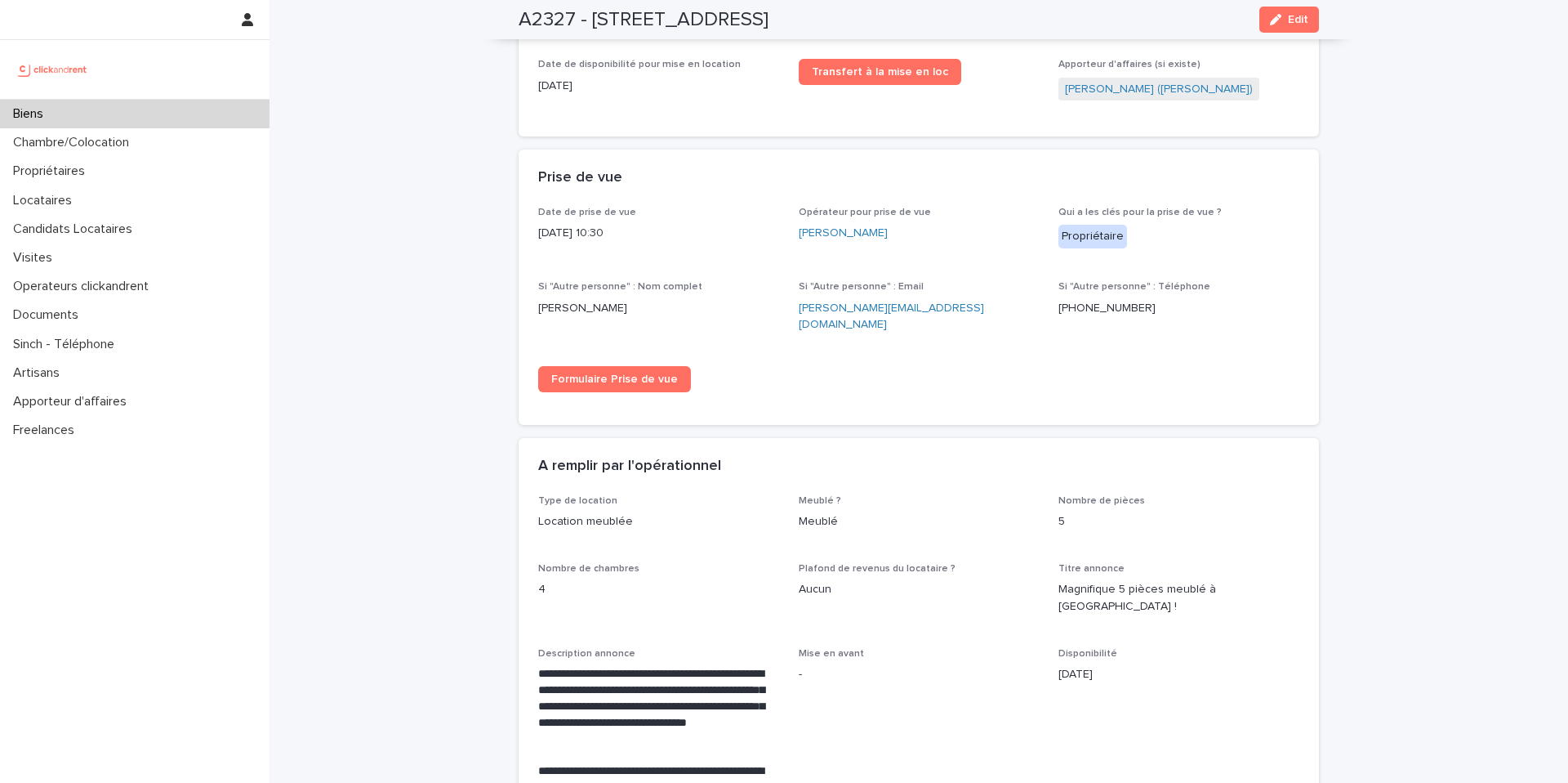
scroll to position [3680, 0]
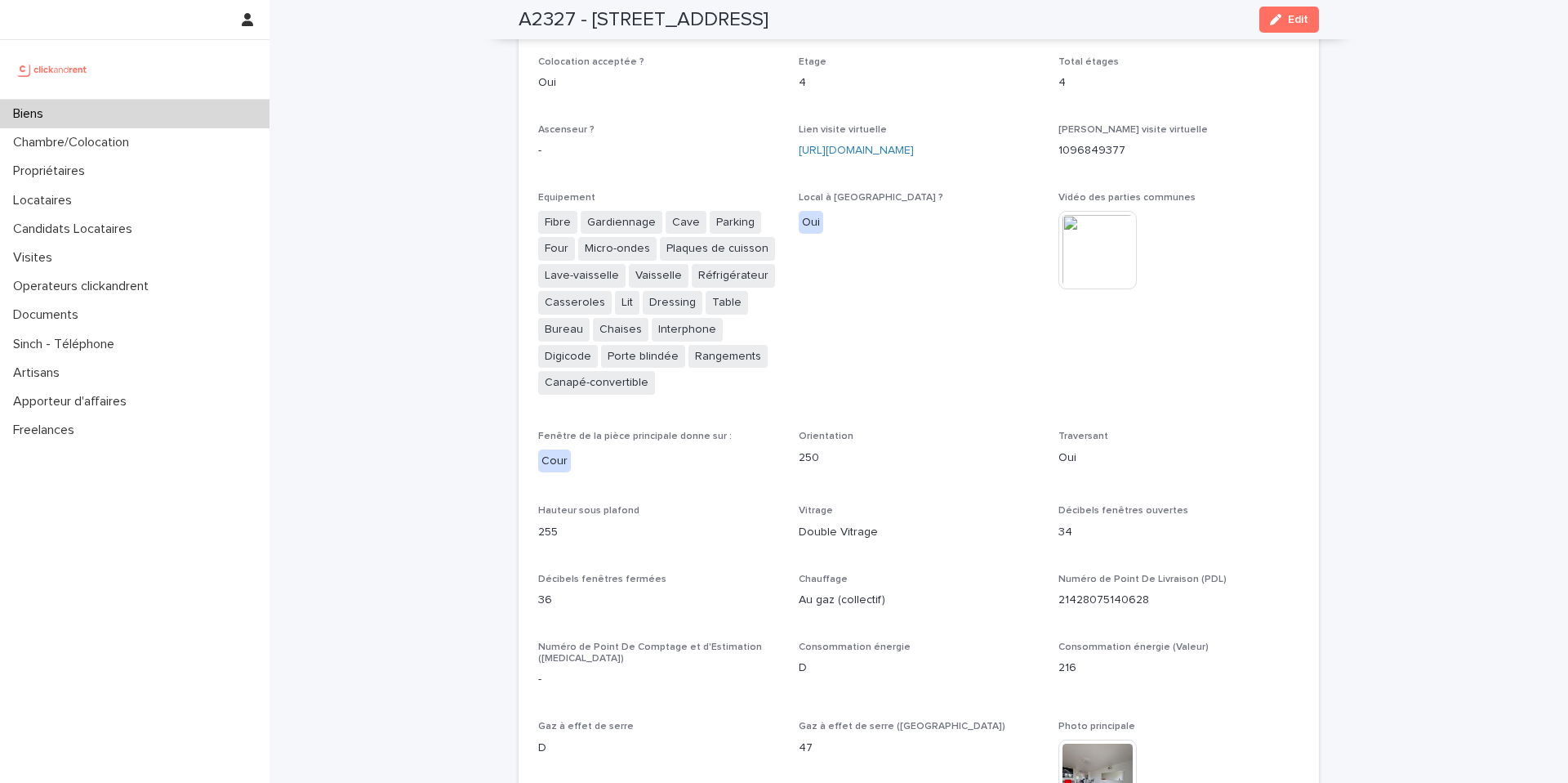
click at [90, 112] on div "Biens" at bounding box center [134, 114] width 270 height 28
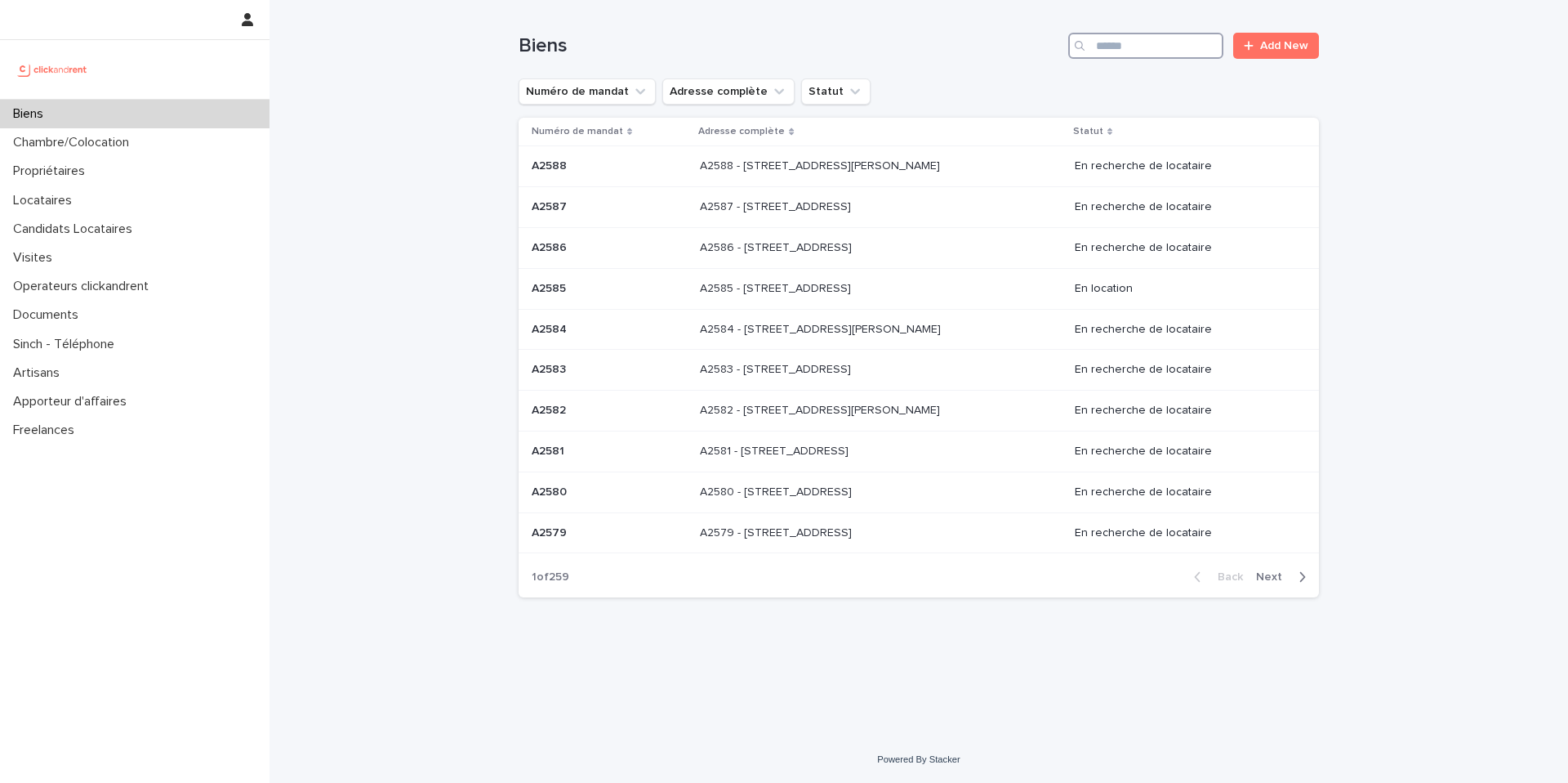
click at [1137, 36] on input "Search" at bounding box center [1146, 46] width 155 height 26
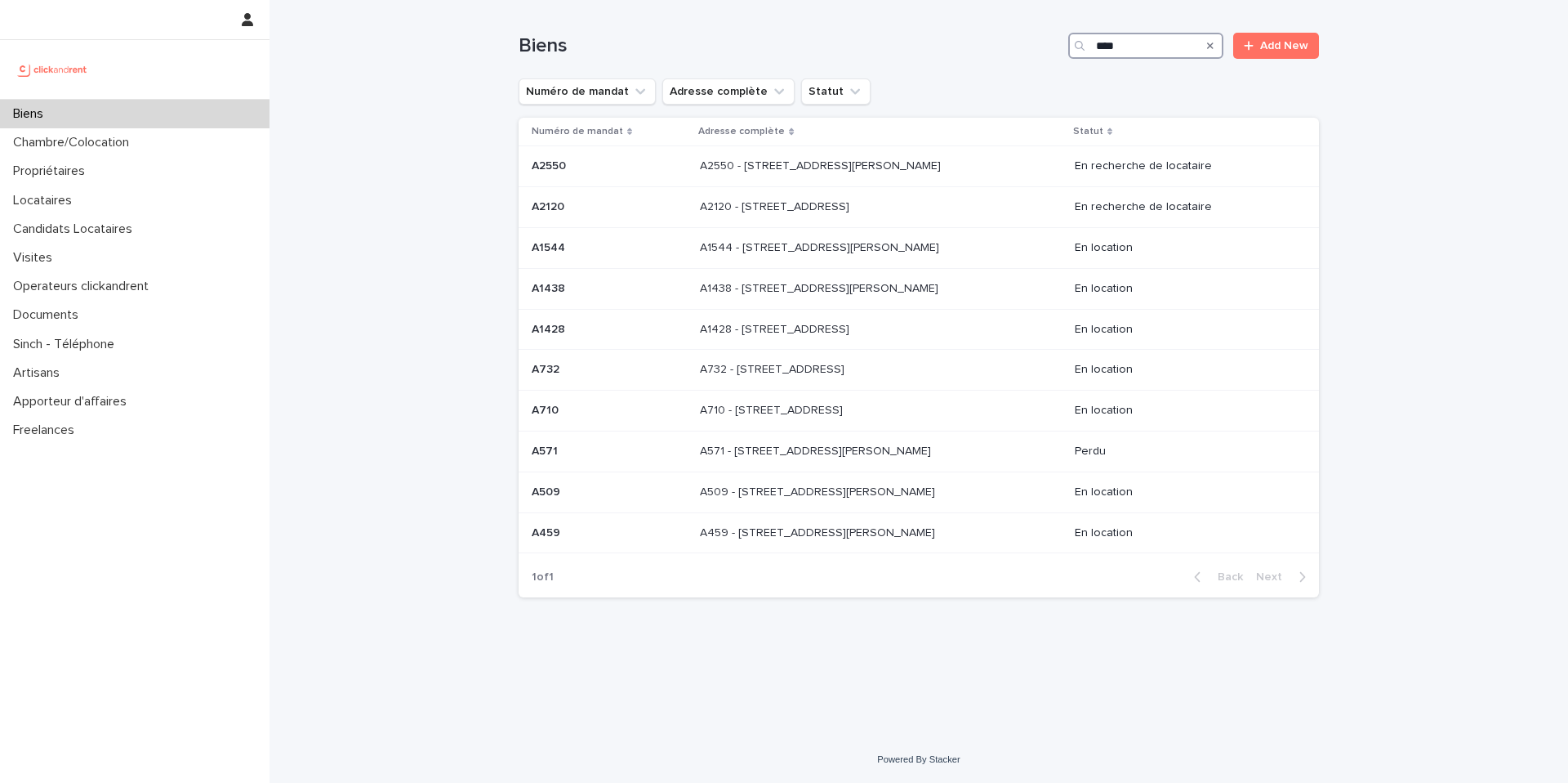
type input "****"
click at [646, 192] on td "A2120 A2120" at bounding box center [605, 207] width 175 height 40
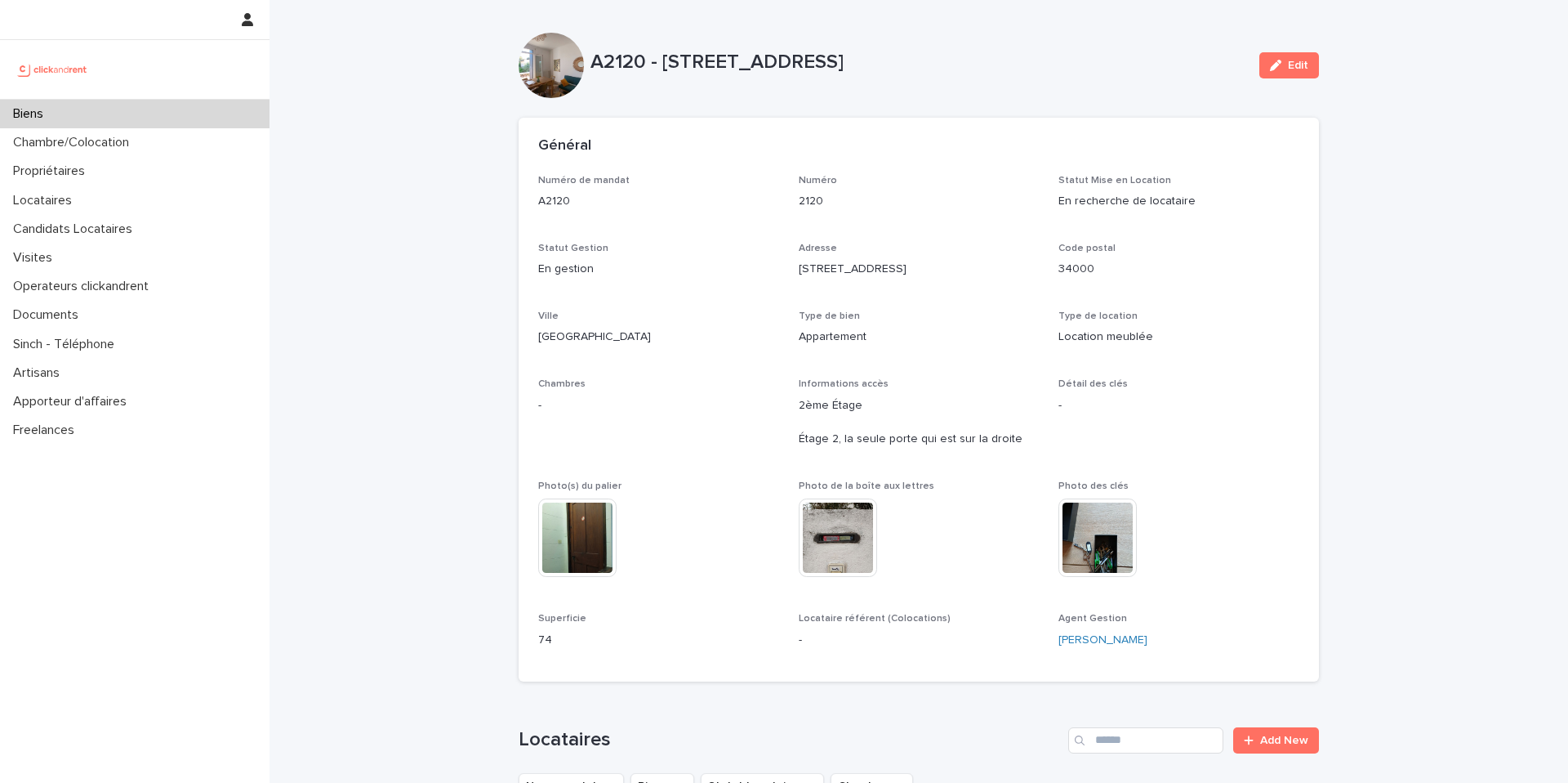
drag, startPoint x: 412, startPoint y: 136, endPoint x: 269, endPoint y: 126, distance: 143.3
click at [222, 115] on div "Biens" at bounding box center [134, 114] width 270 height 28
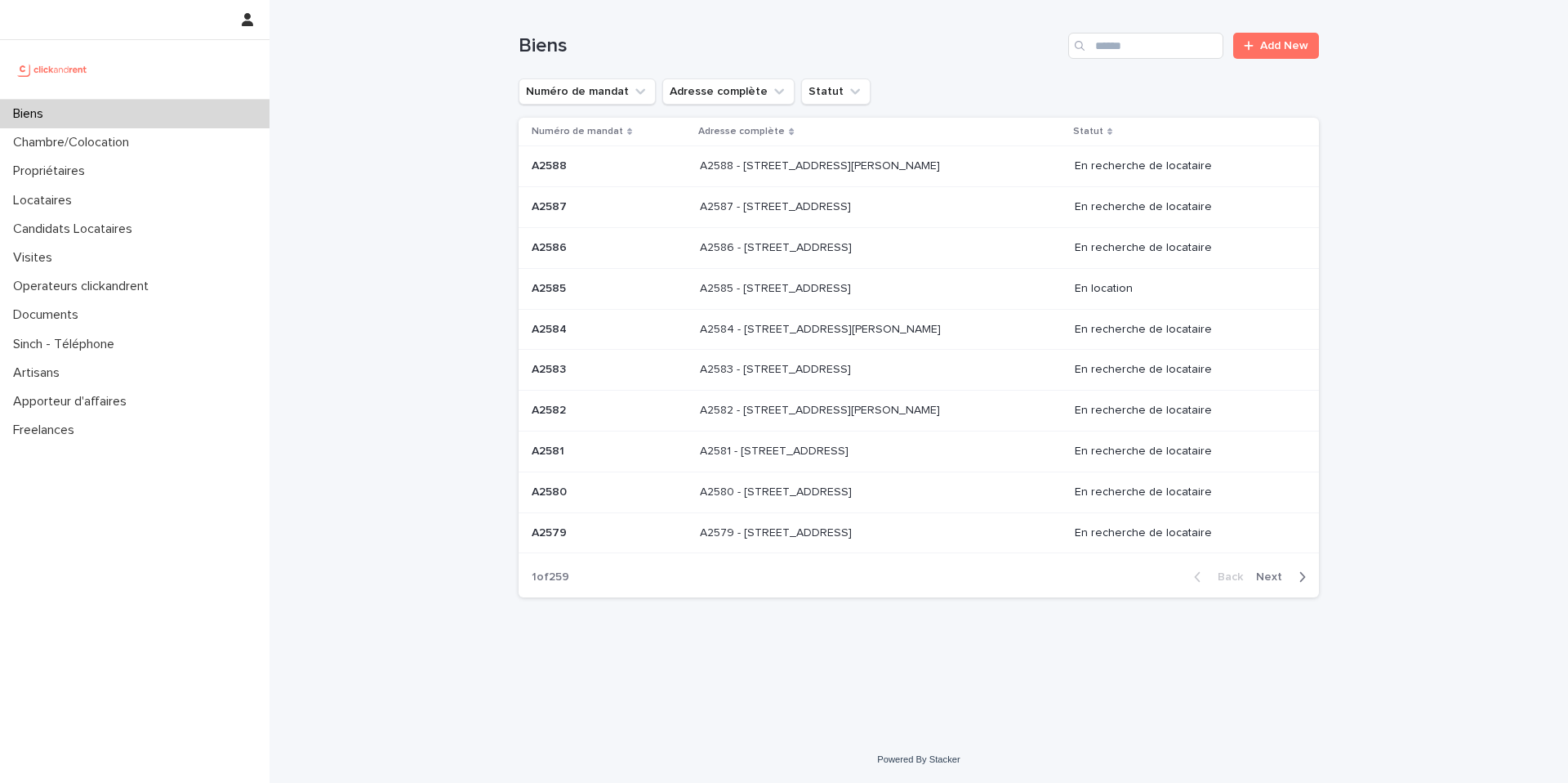
click at [1092, 39] on div "Search" at bounding box center [1081, 46] width 26 height 26
click at [1137, 38] on input "Search" at bounding box center [1146, 46] width 155 height 26
type input "****"
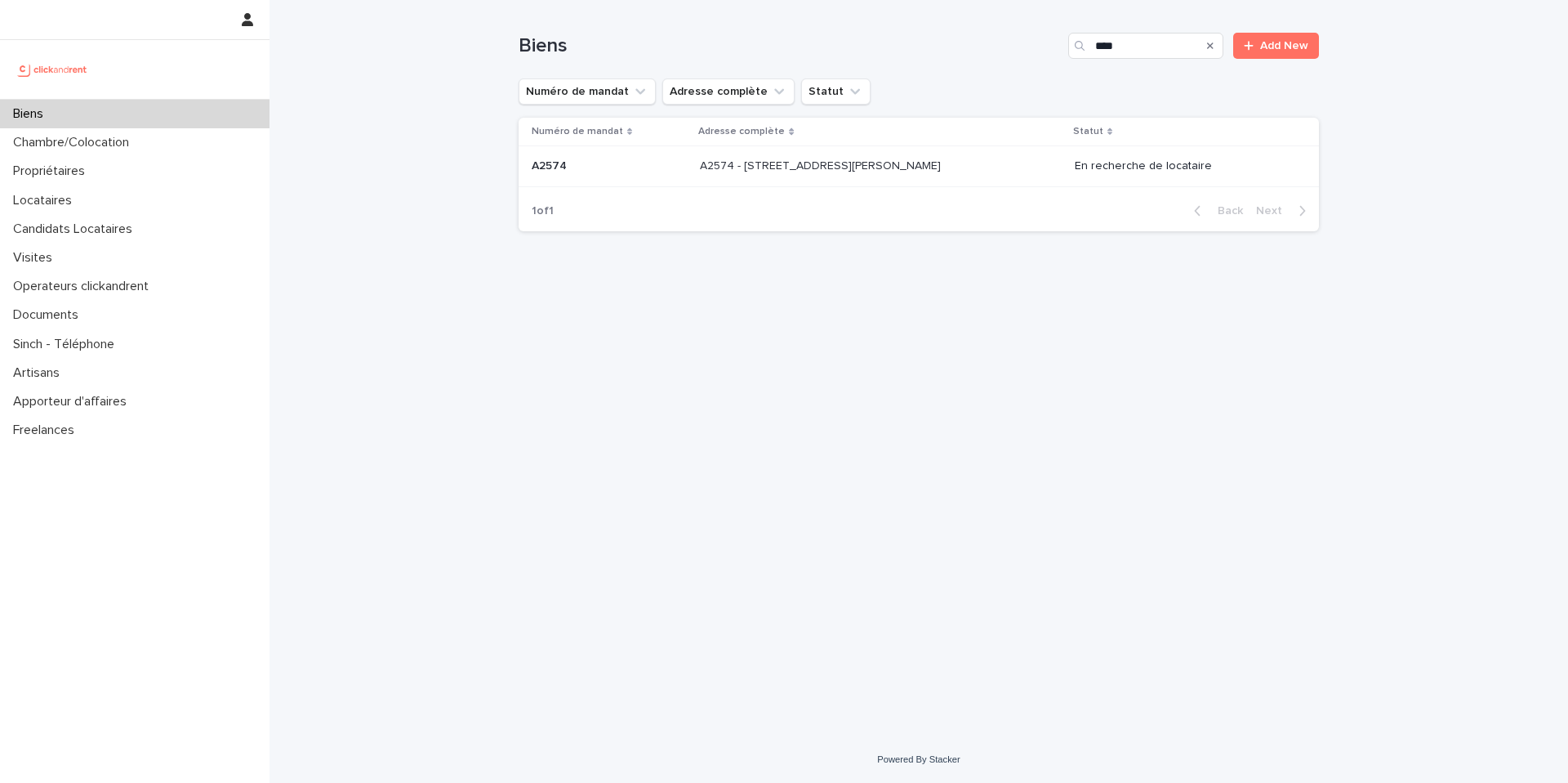
click at [867, 161] on p "A2574 - 8 rue Henri Bergson, Asnieres-sur-Seine 92600" at bounding box center [822, 165] width 245 height 17
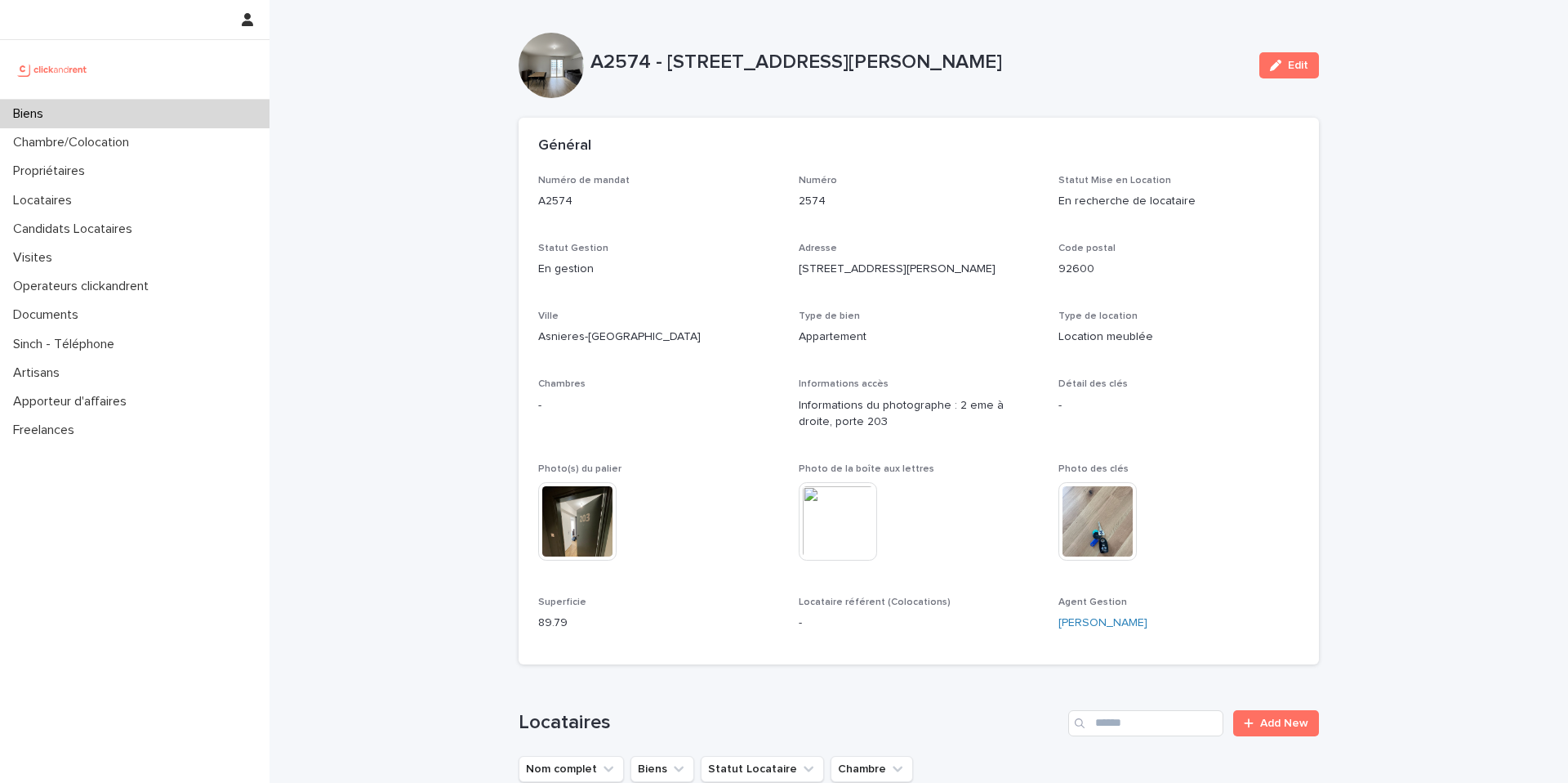
click at [189, 117] on div "Biens" at bounding box center [134, 114] width 270 height 28
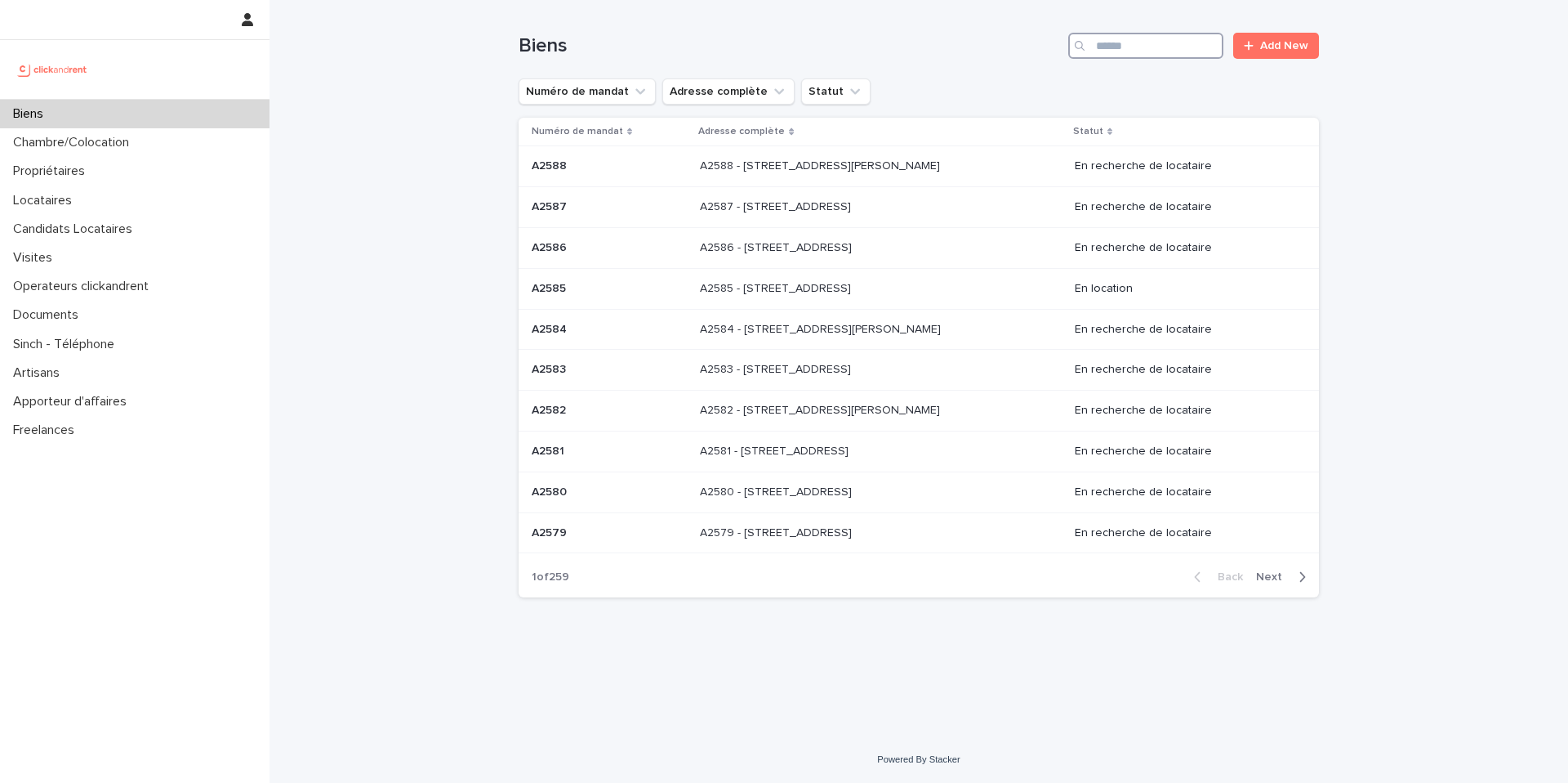
click at [1137, 48] on input "Search" at bounding box center [1146, 46] width 155 height 26
type input "****"
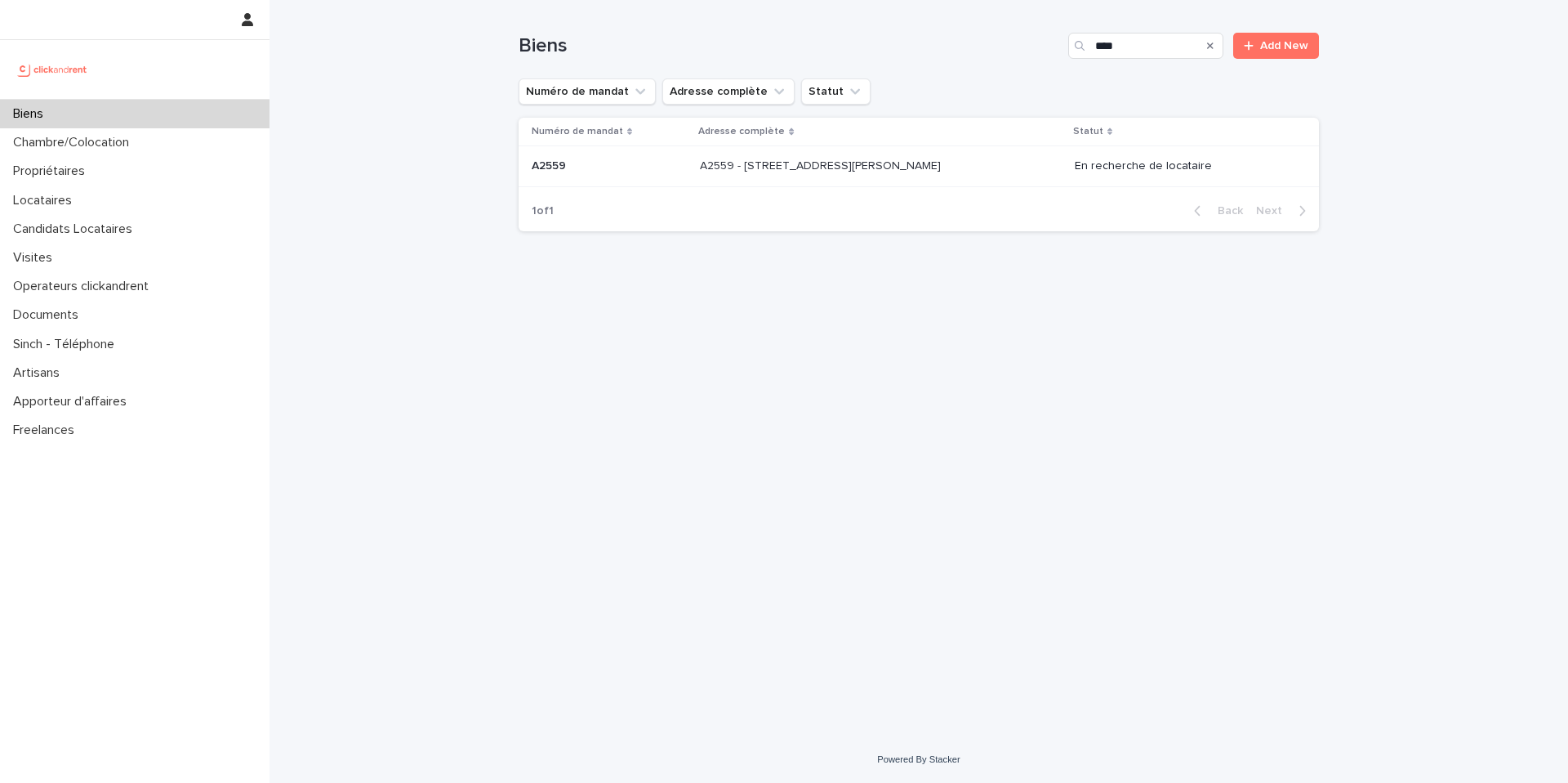
click at [687, 152] on div "A2559 A2559" at bounding box center [610, 165] width 155 height 27
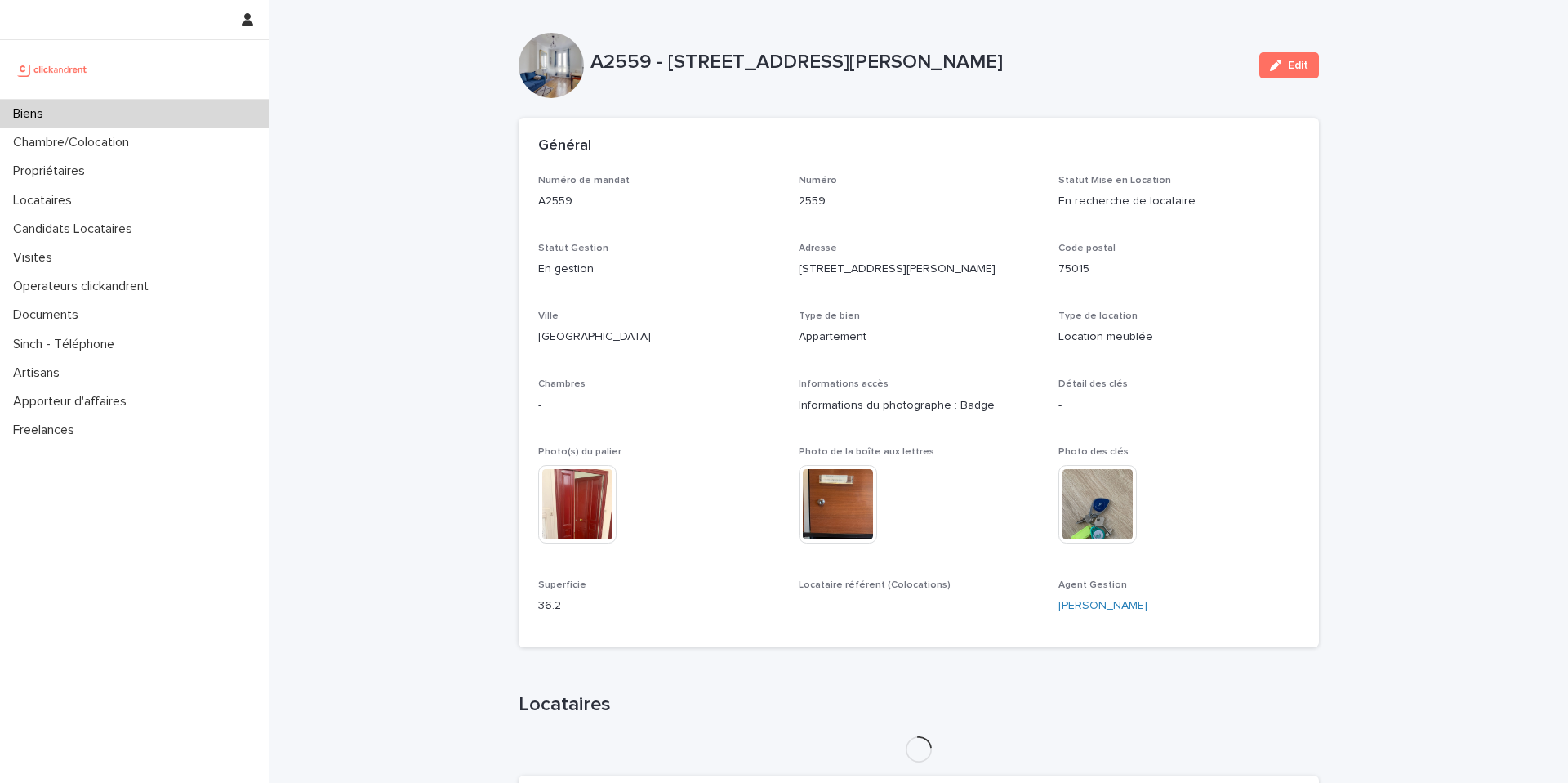
click at [705, 231] on div "Numéro de mandat A2559 Numéro 2559 Statut Mise en Location En recherche de loca…" at bounding box center [919, 401] width 761 height 453
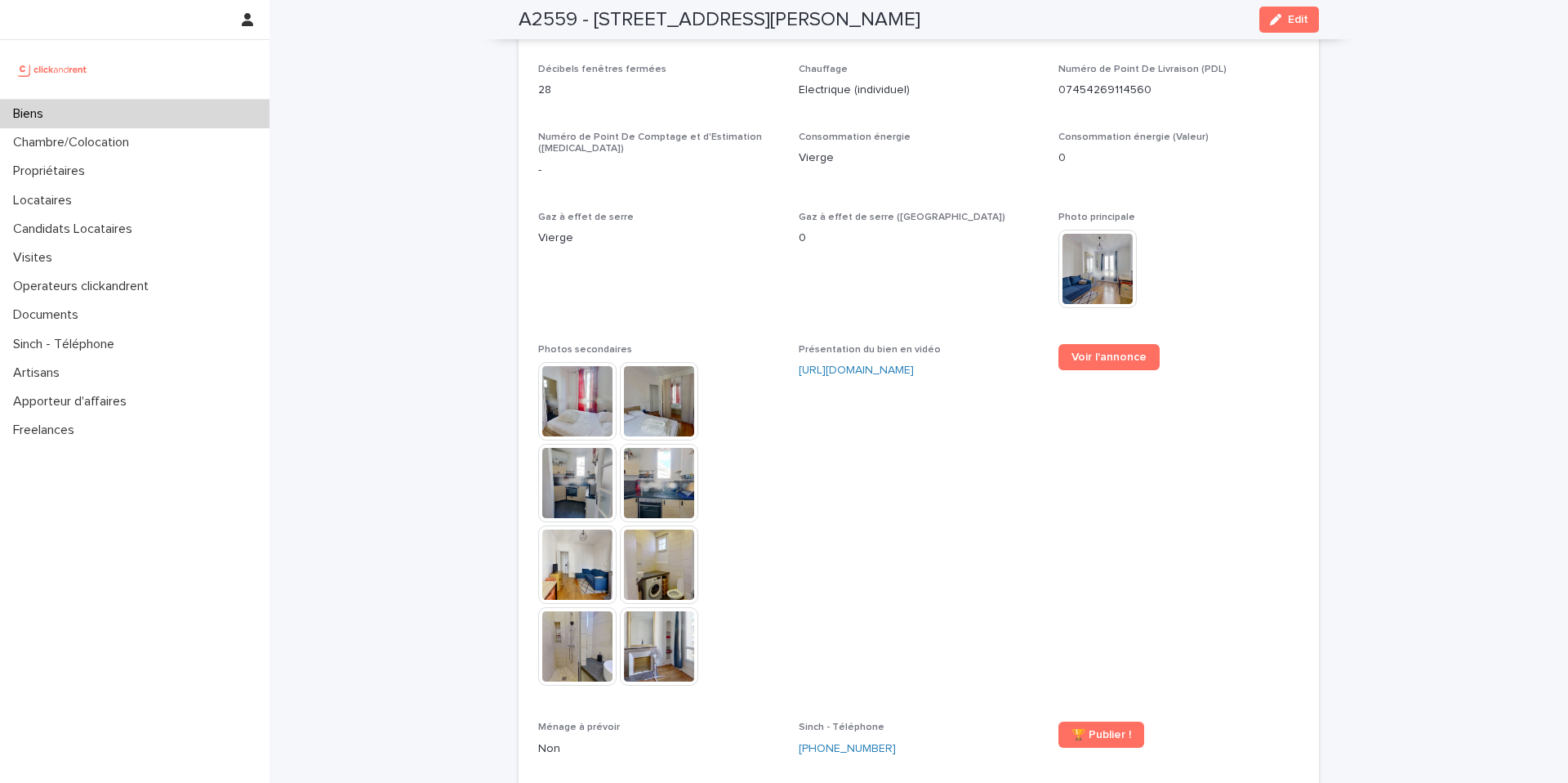
scroll to position [3735, 0]
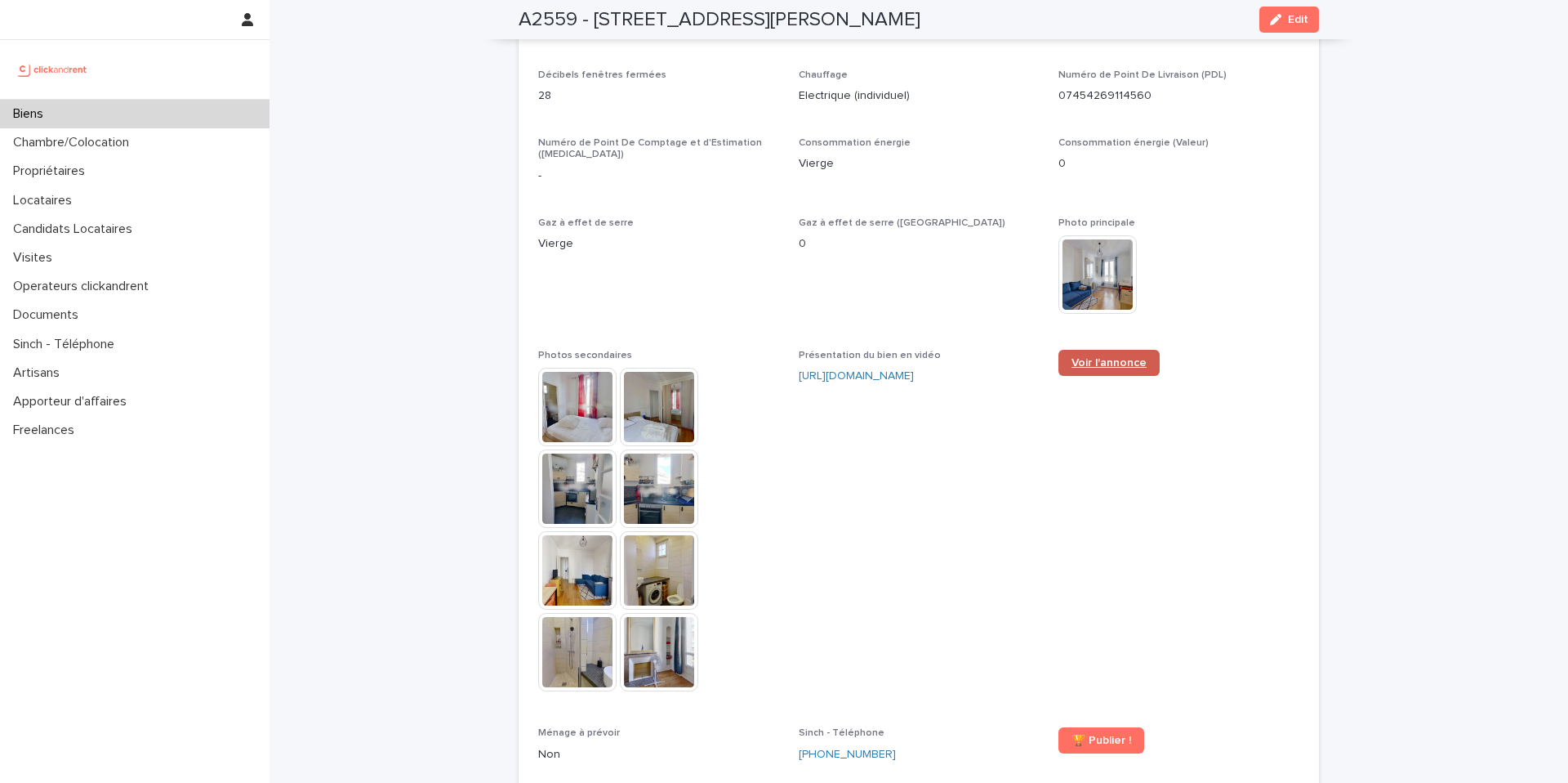
click at [1090, 350] on link "Voir l'annonce" at bounding box center [1109, 363] width 102 height 26
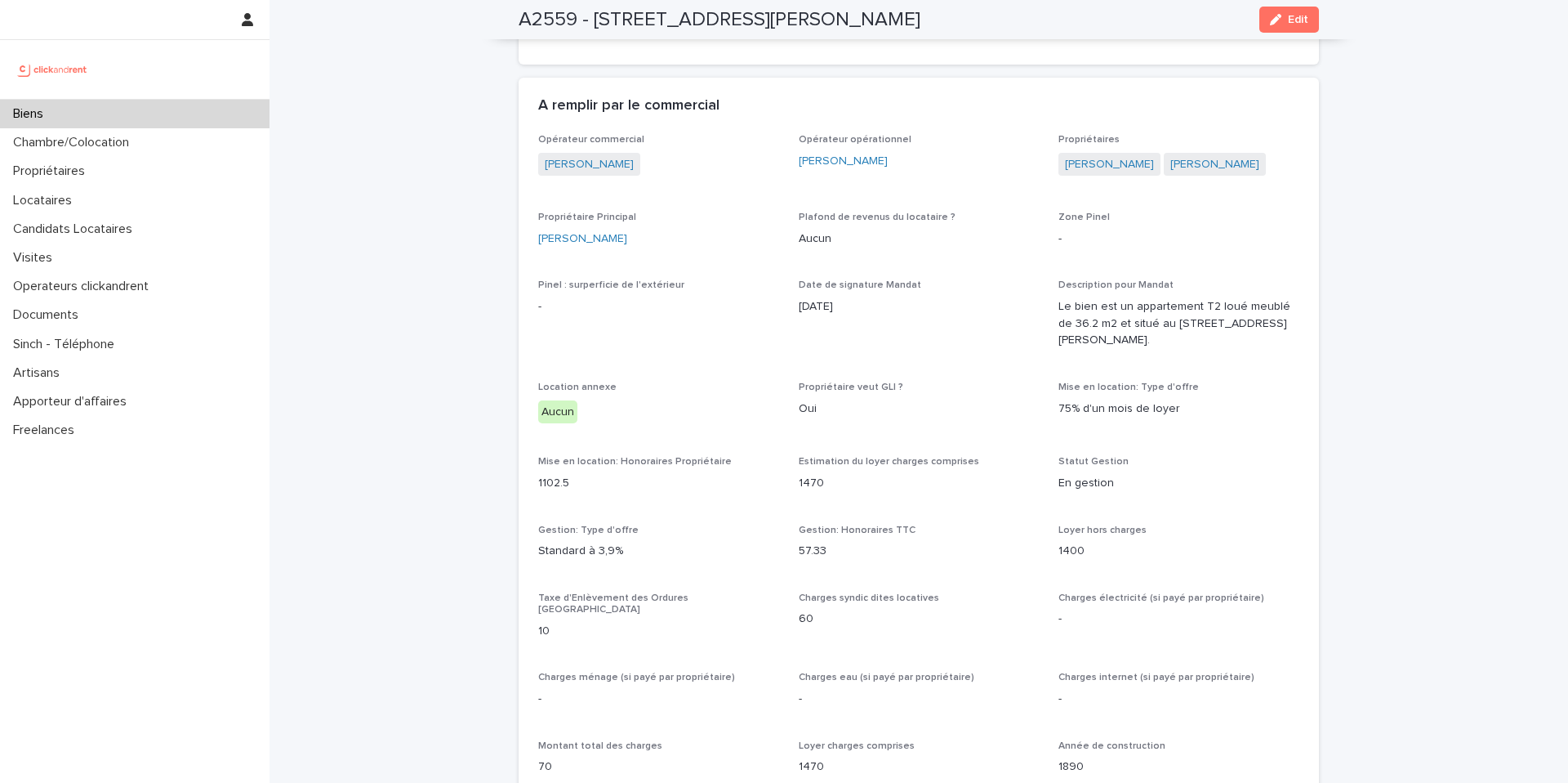
scroll to position [901, 0]
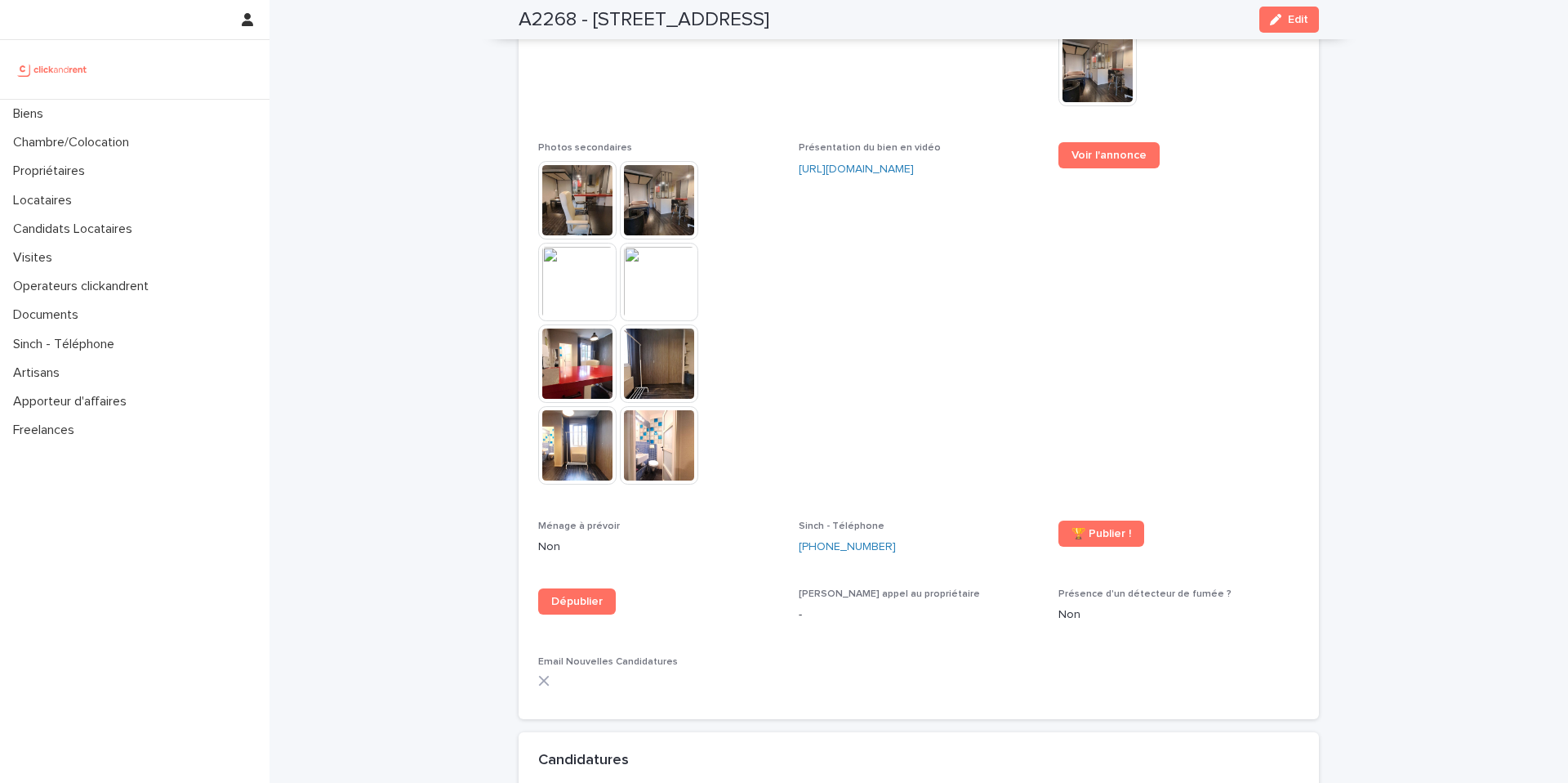
scroll to position [4014, 0]
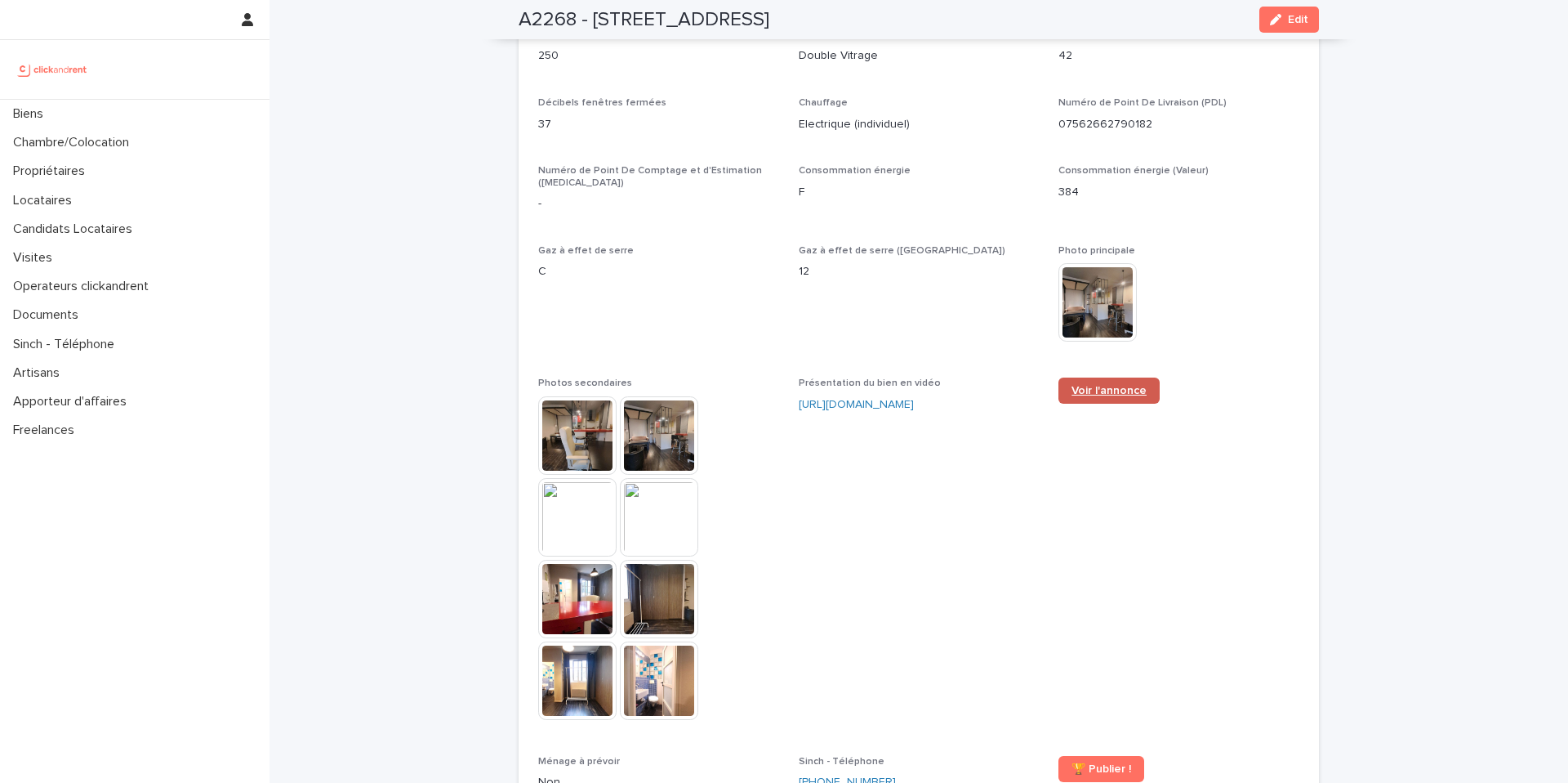
click at [1076, 385] on span "Voir l'annonce" at bounding box center [1109, 390] width 75 height 11
click at [65, 111] on div "Biens" at bounding box center [134, 114] width 270 height 28
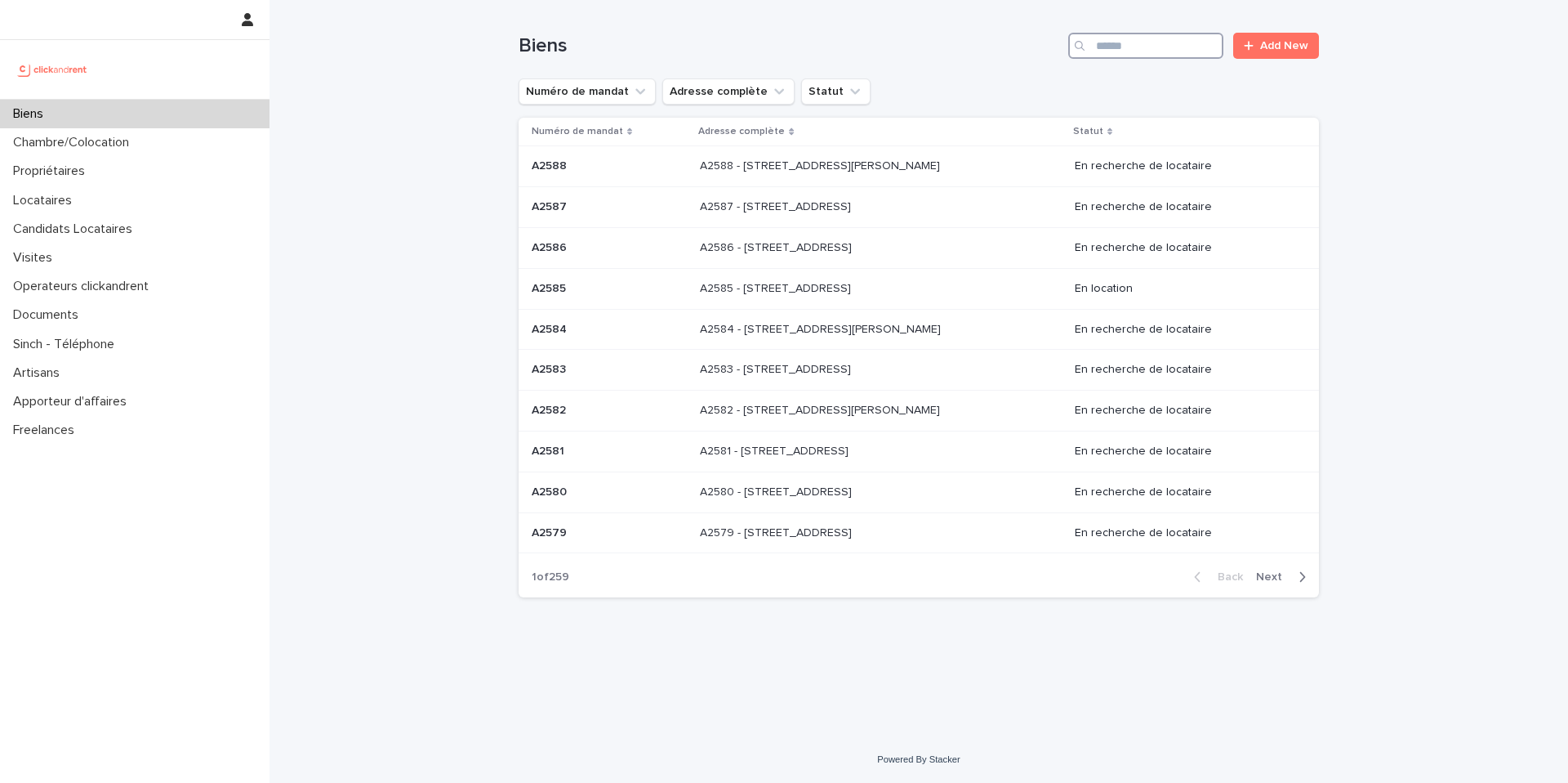
click at [1119, 53] on input "Search" at bounding box center [1146, 46] width 155 height 26
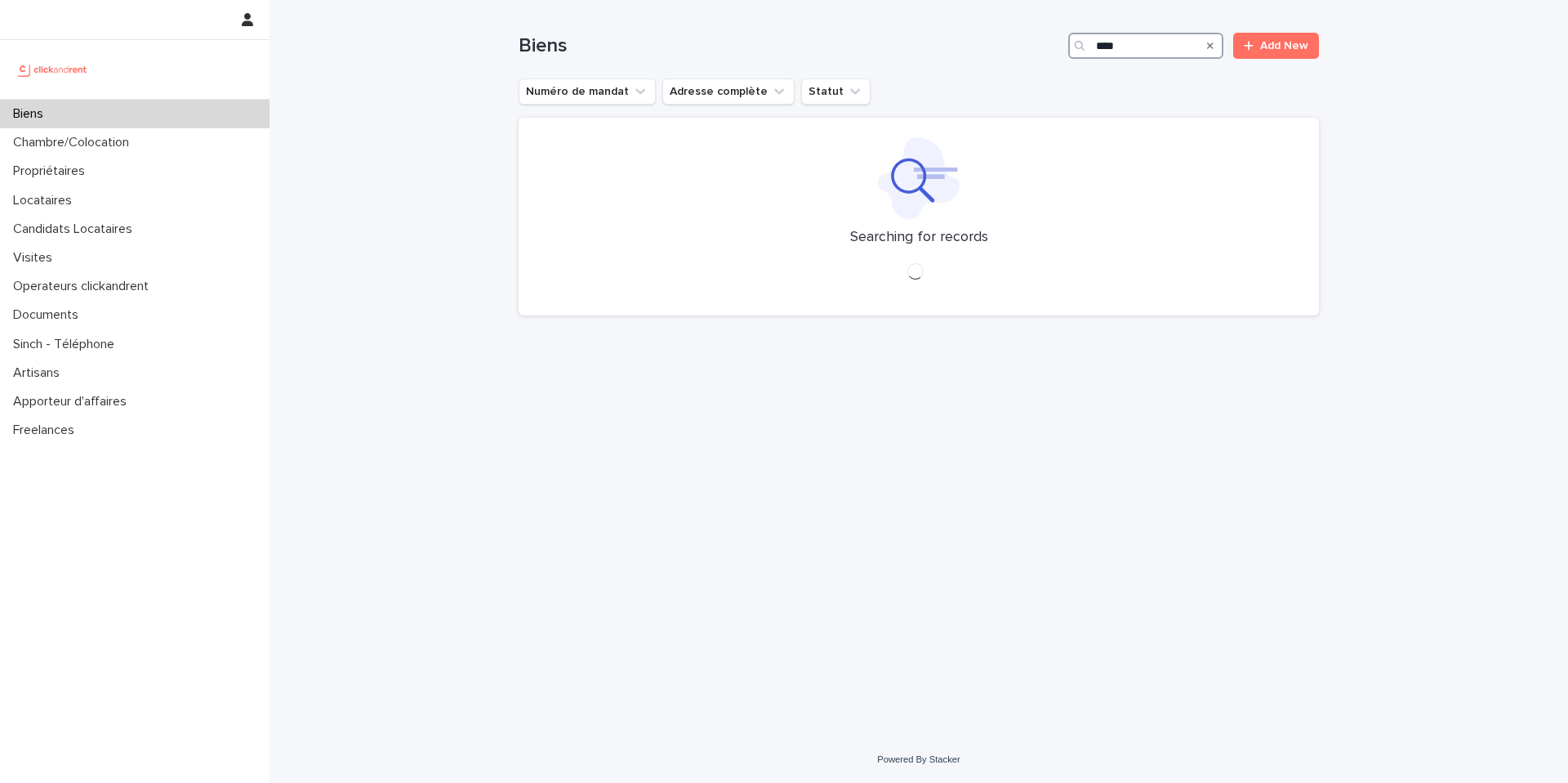
type input "****"
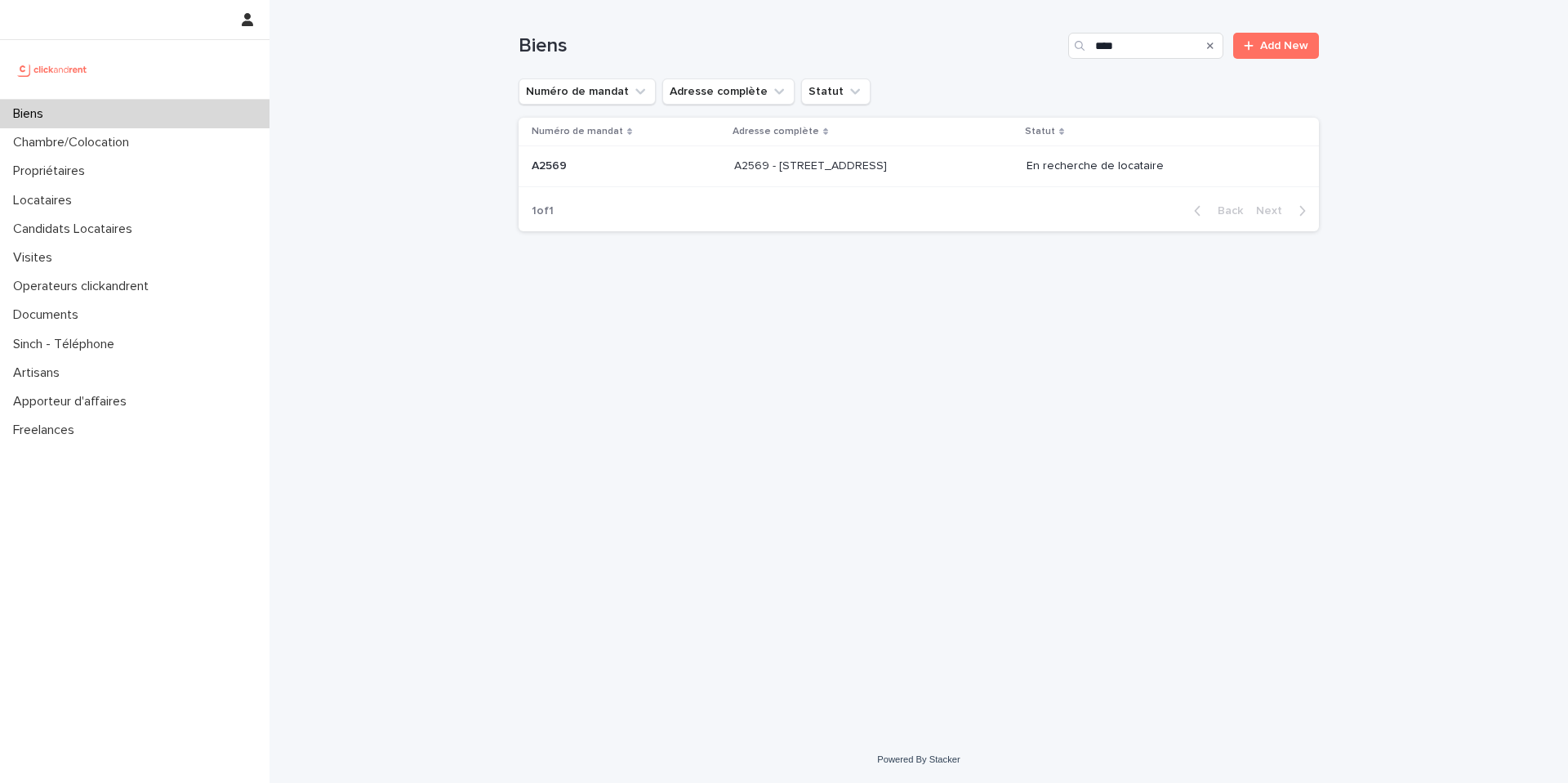
click at [890, 167] on p "A2569 - [STREET_ADDRESS]" at bounding box center [812, 165] width 156 height 17
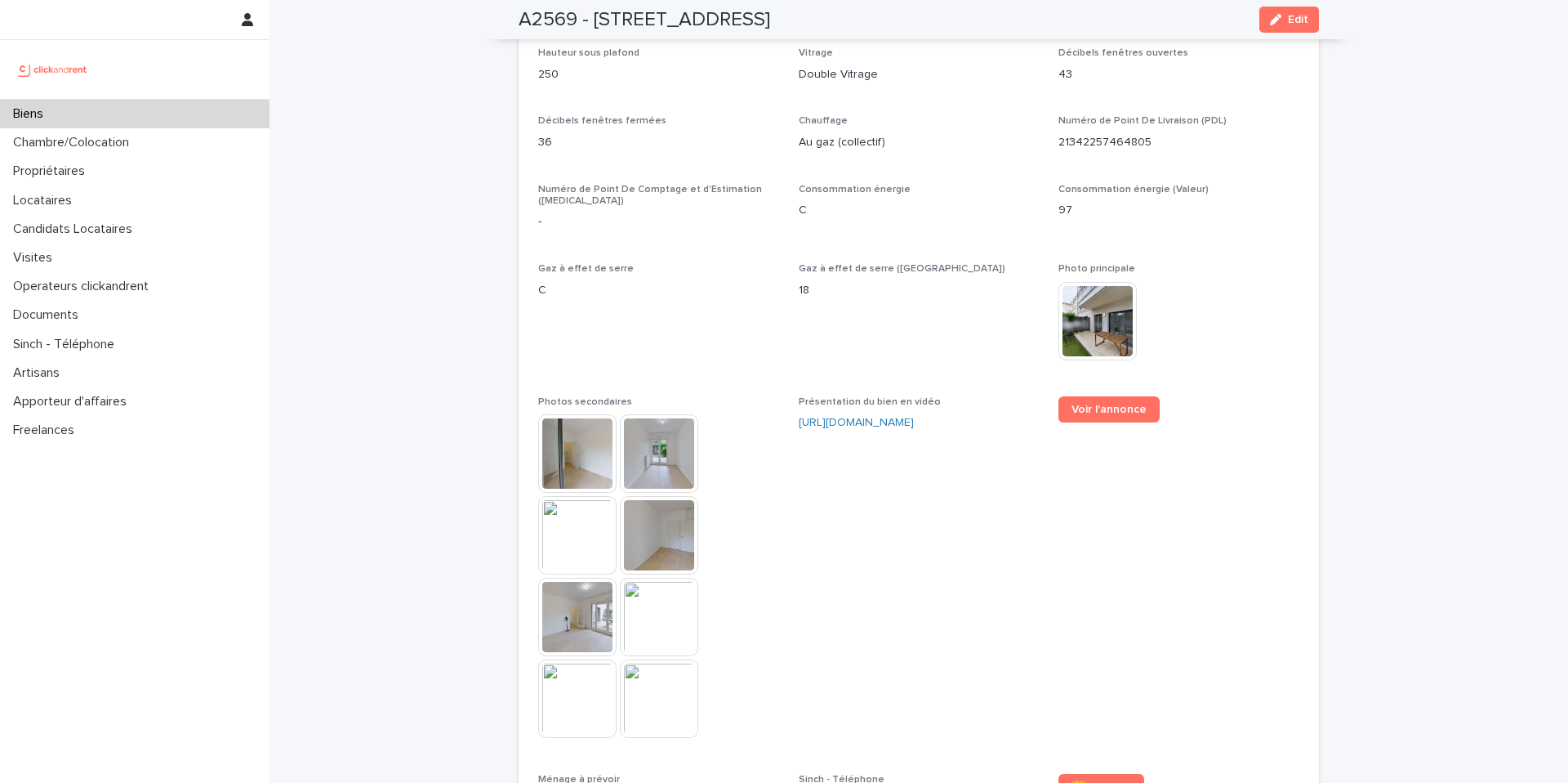
scroll to position [3968, 0]
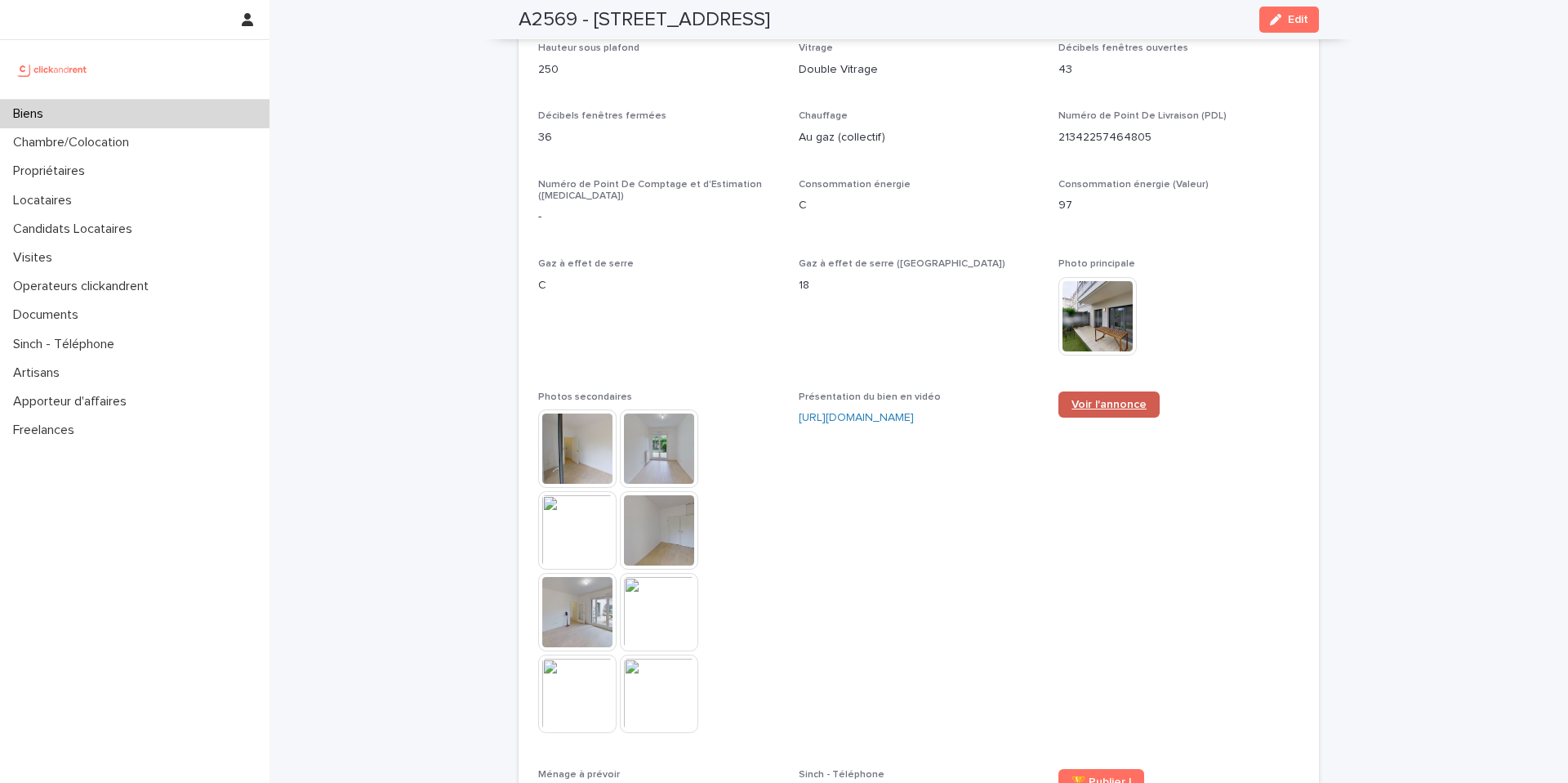
click at [1063, 391] on link "Voir l'annonce" at bounding box center [1109, 404] width 102 height 26
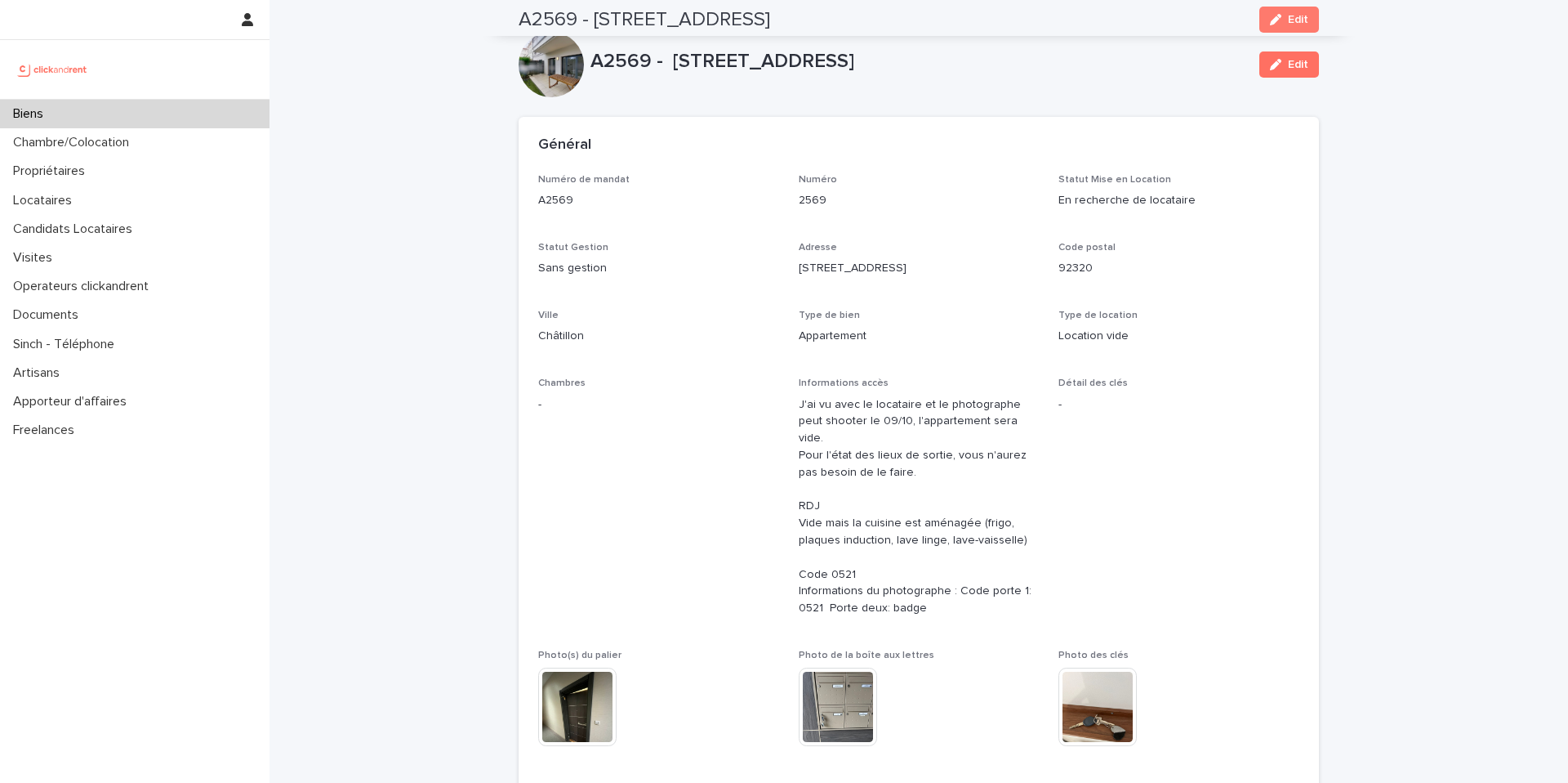
scroll to position [0, 0]
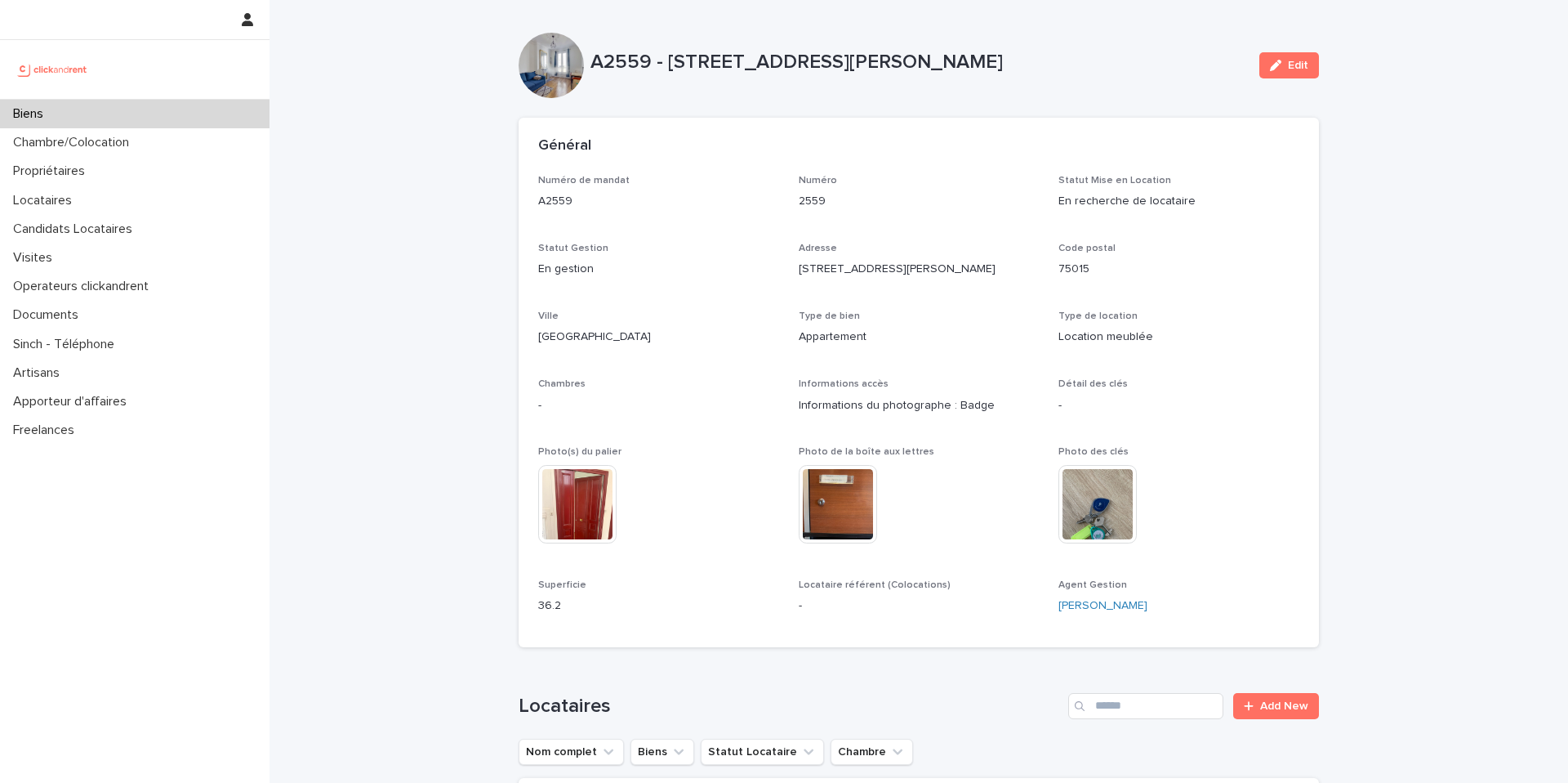
click at [137, 117] on div "Biens" at bounding box center [134, 114] width 270 height 28
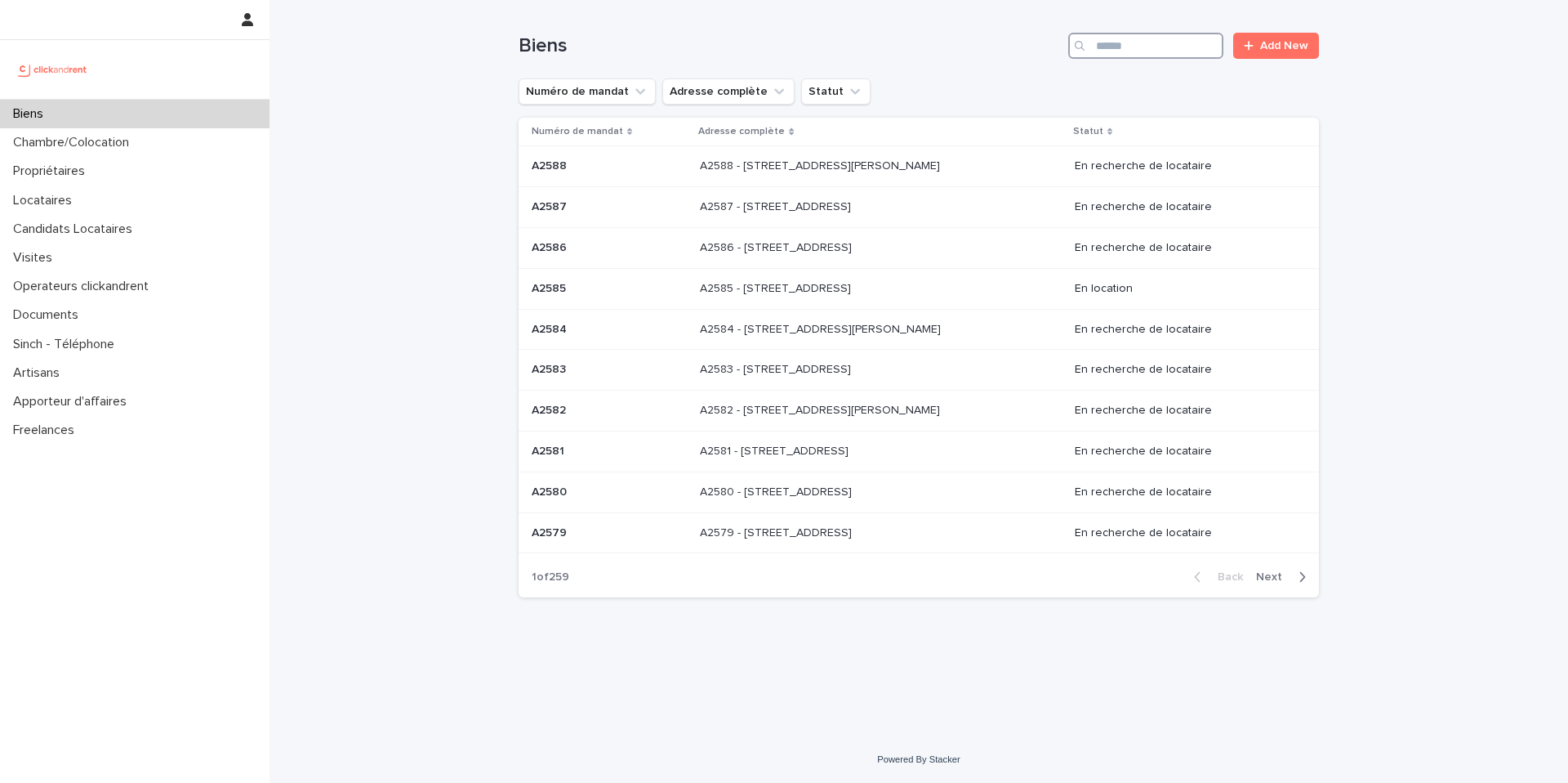
click at [1144, 53] on input "Search" at bounding box center [1146, 46] width 155 height 26
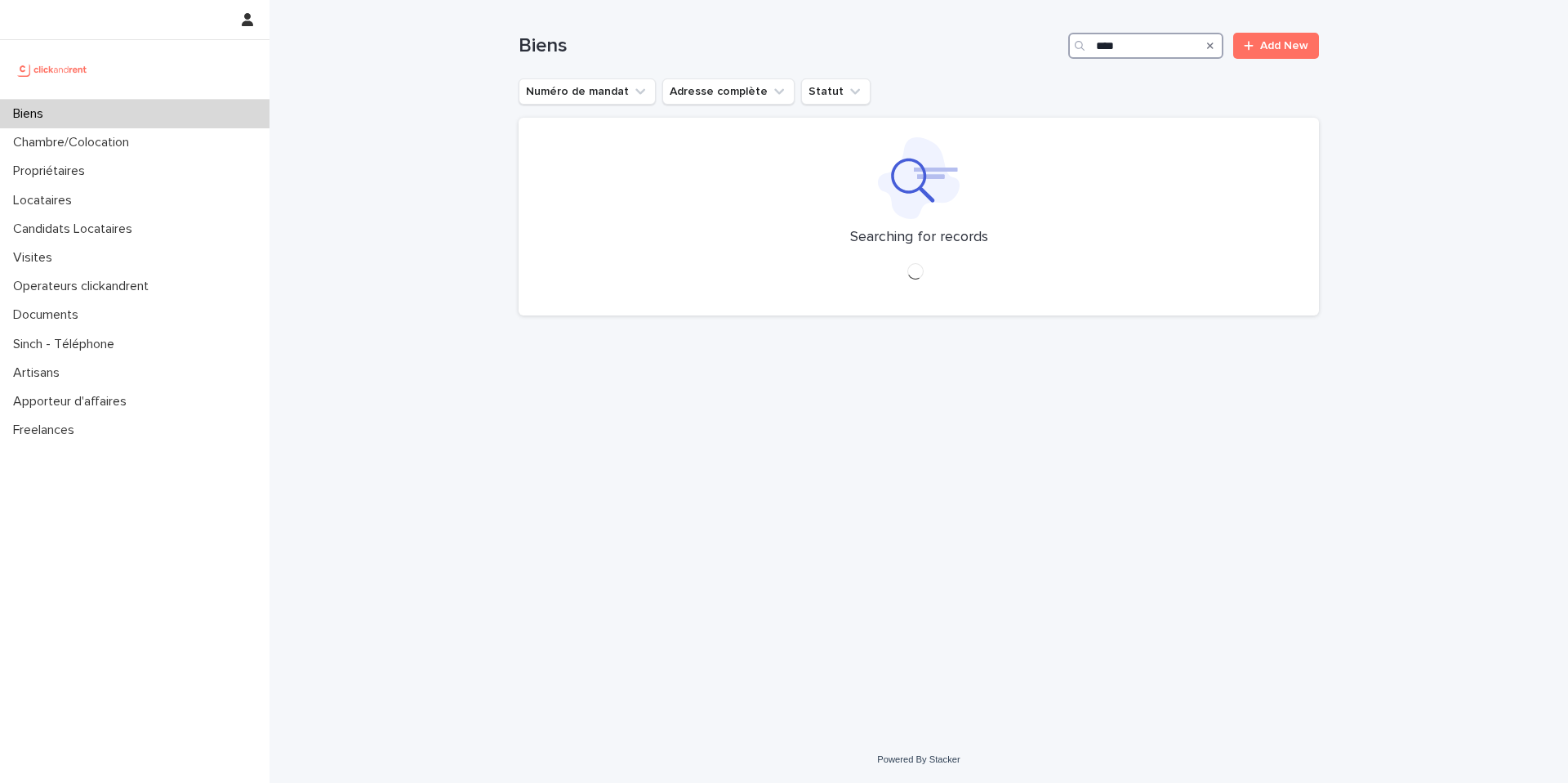
type input "****"
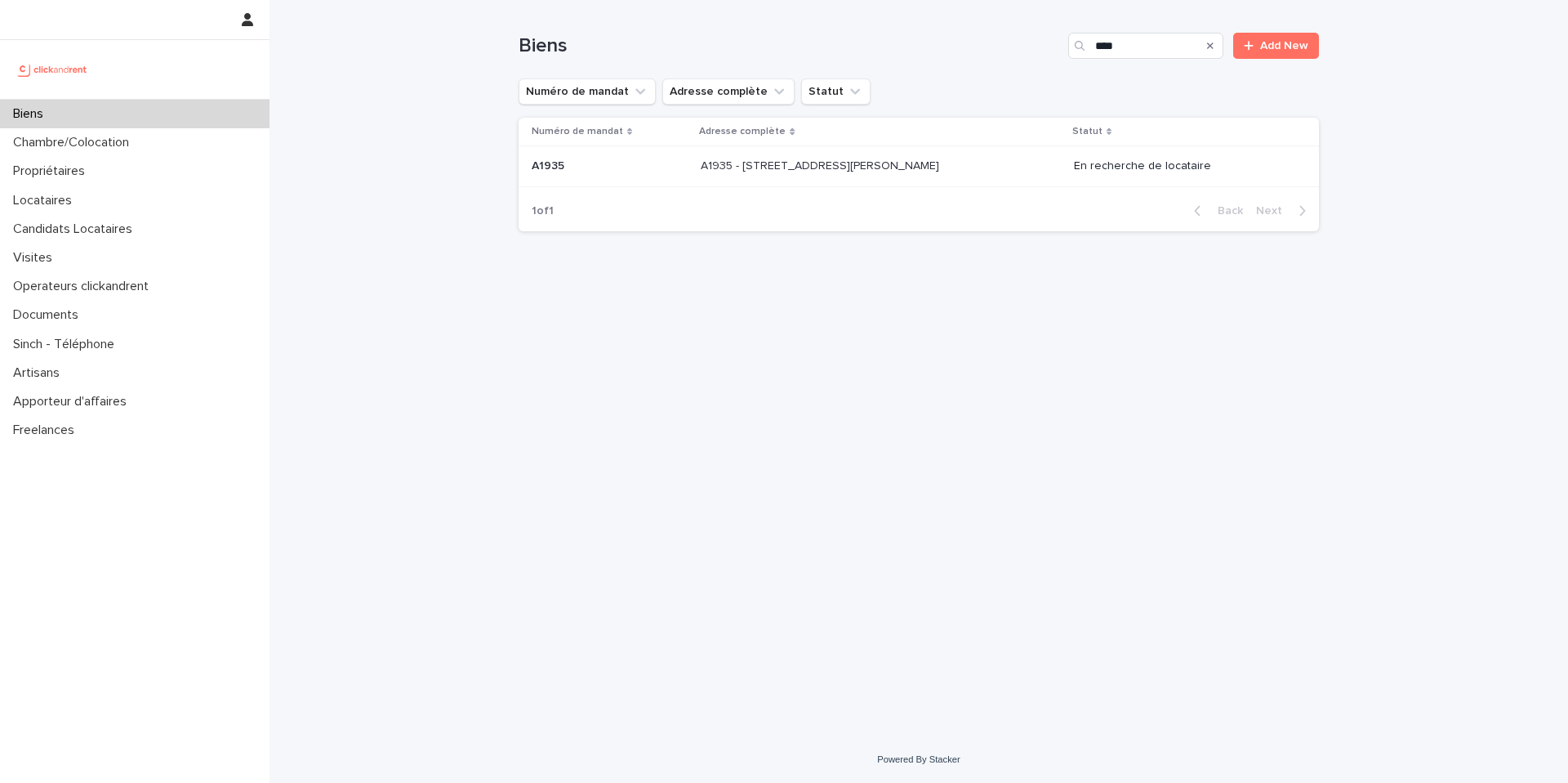
click at [806, 163] on p "A1935 - 21 rue Vincent Compoint, Paris 75018" at bounding box center [821, 165] width 242 height 17
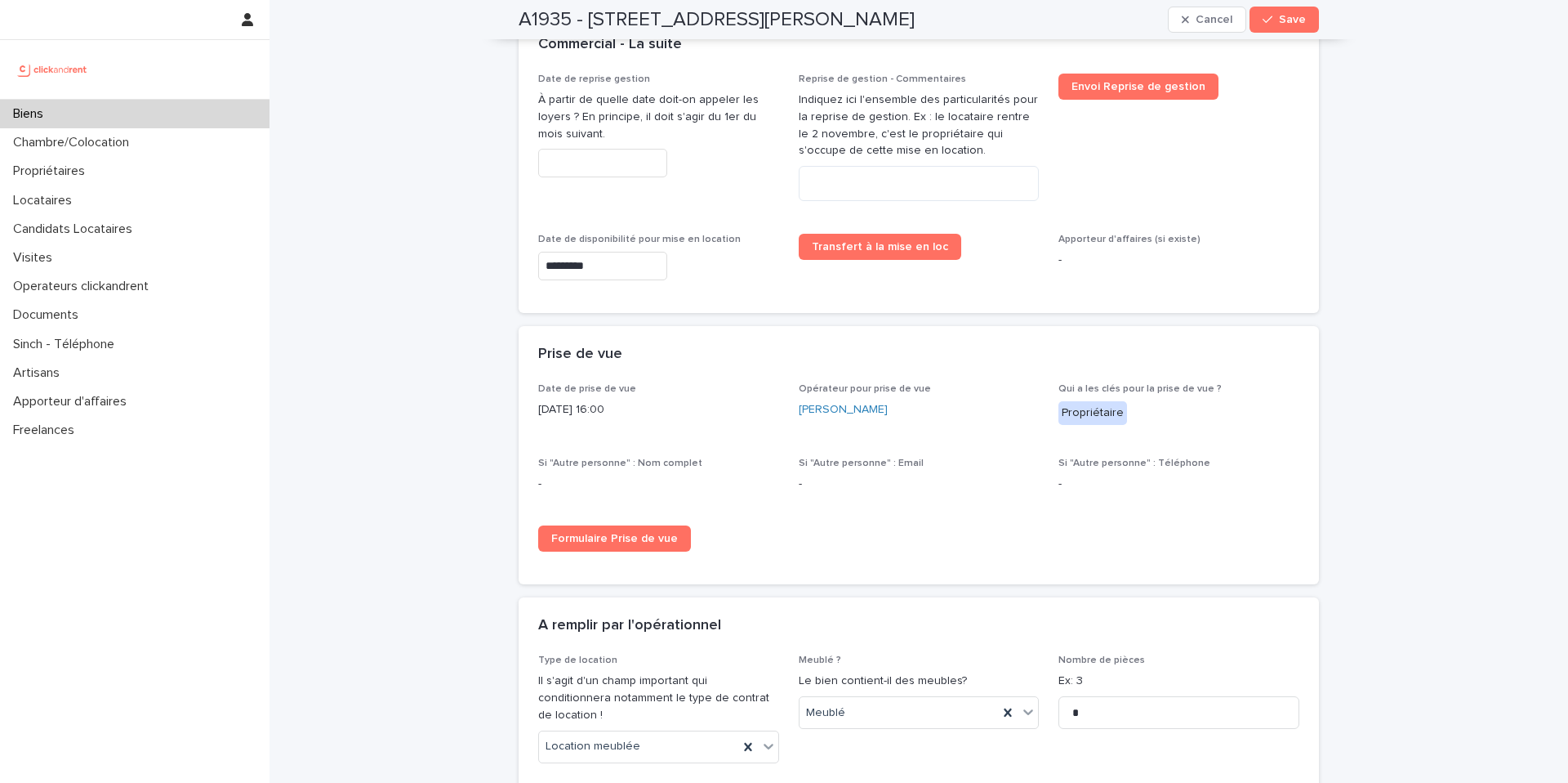
scroll to position [4342, 0]
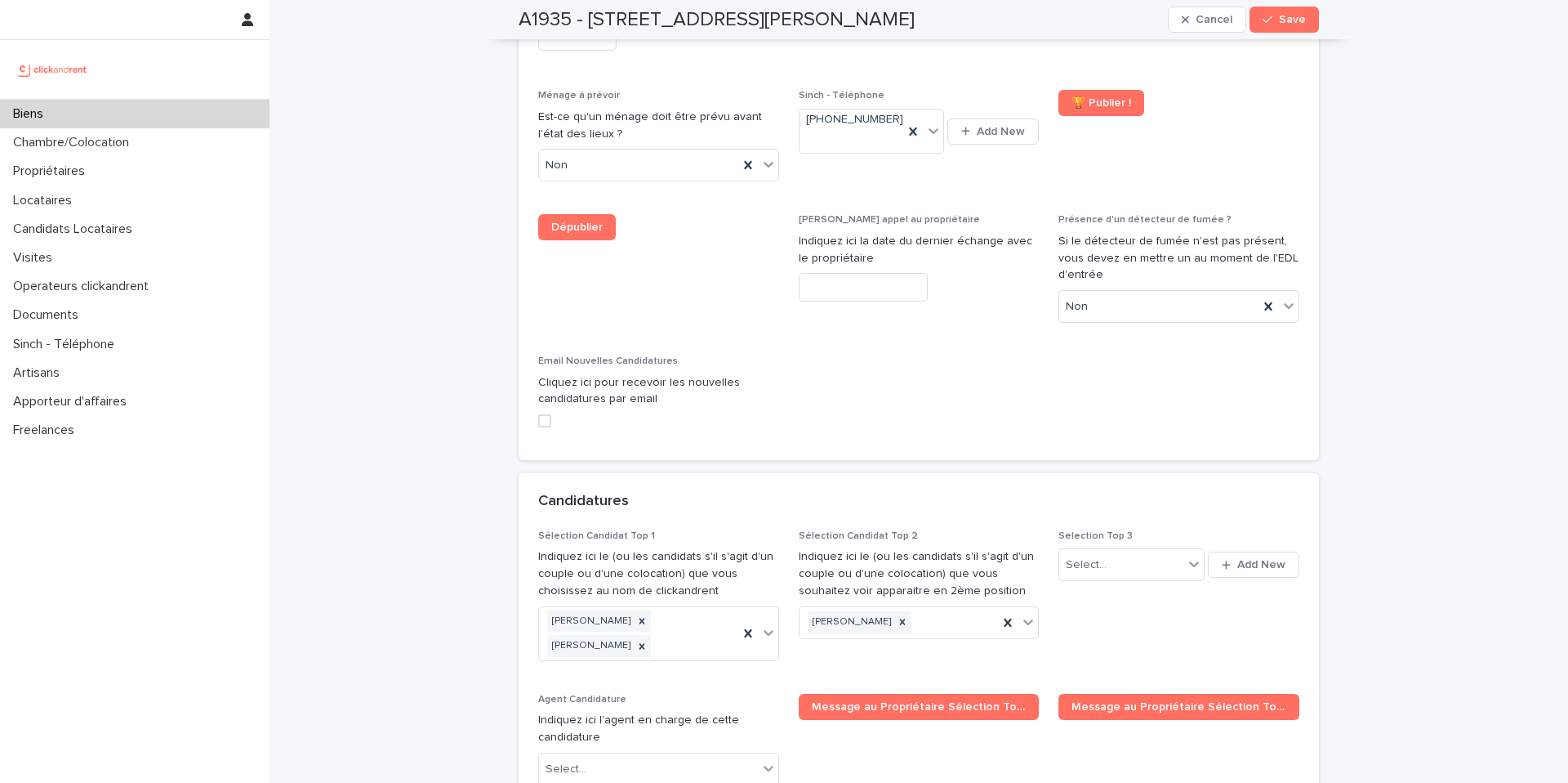
scroll to position [1890, 0]
